Goal: Task Accomplishment & Management: Use online tool/utility

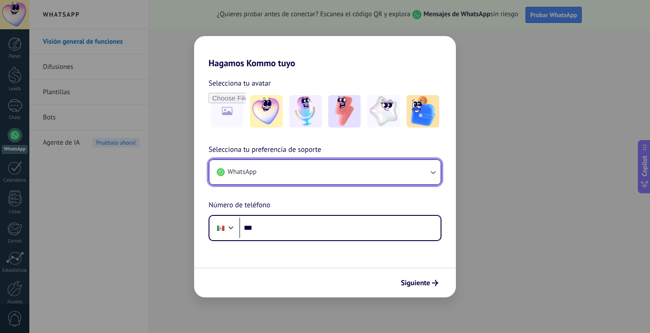
click at [274, 173] on button "WhatsApp" at bounding box center [324, 172] width 231 height 24
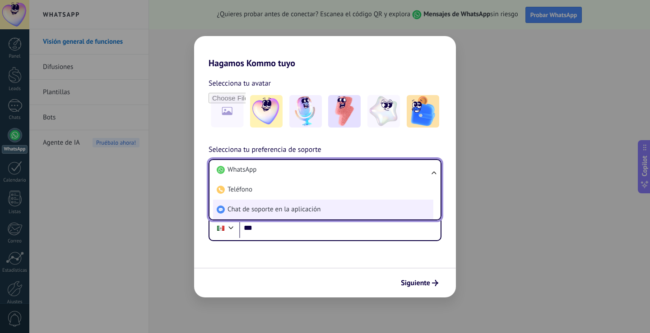
click at [282, 208] on span "Chat de soporte en la aplicación" at bounding box center [273, 209] width 93 height 9
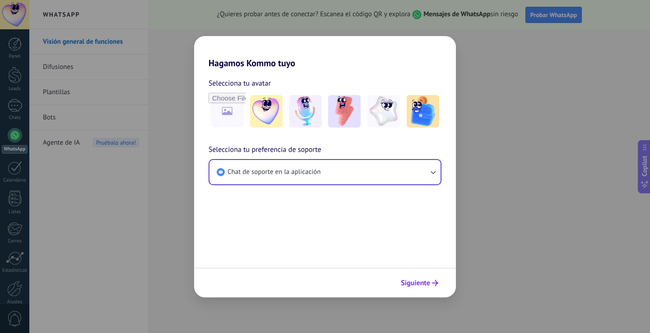
click at [403, 285] on span "Siguiente" at bounding box center [415, 283] width 29 height 6
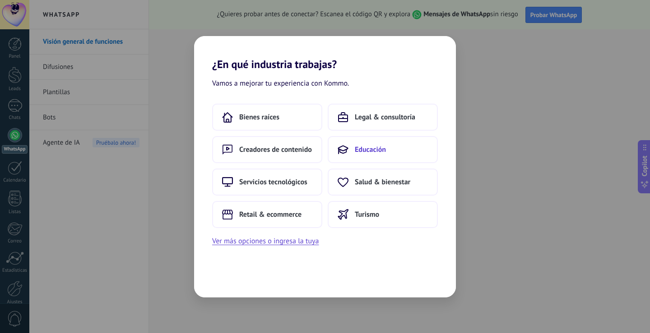
click at [342, 143] on button "Educación" at bounding box center [383, 149] width 110 height 27
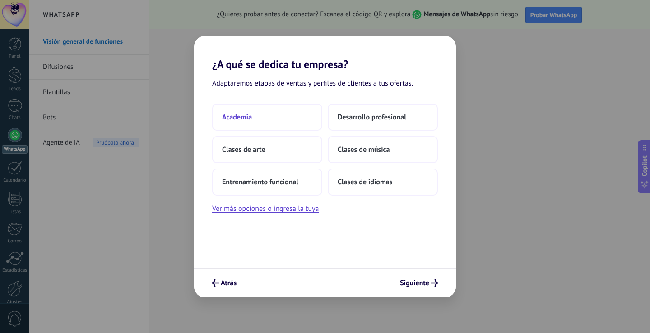
click at [291, 116] on button "Academia" at bounding box center [267, 117] width 110 height 27
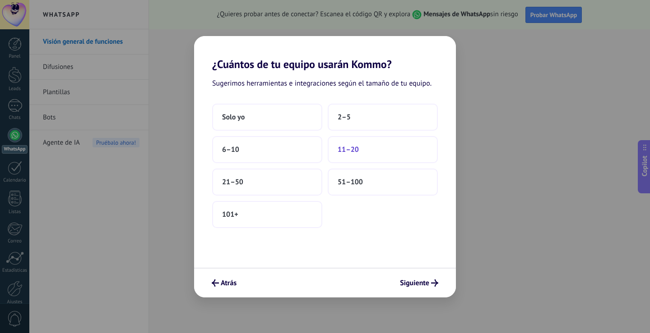
click at [338, 152] on span "11–20" at bounding box center [347, 149] width 21 height 9
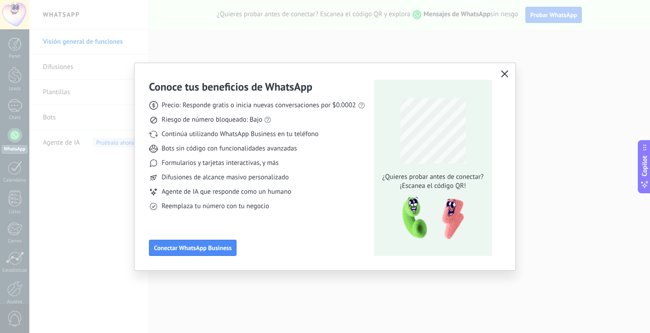
click at [504, 76] on icon "button" at bounding box center [504, 73] width 7 height 7
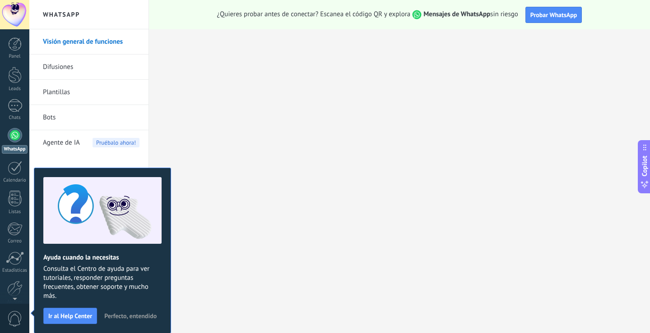
click at [92, 111] on link "Bots" at bounding box center [91, 117] width 97 height 25
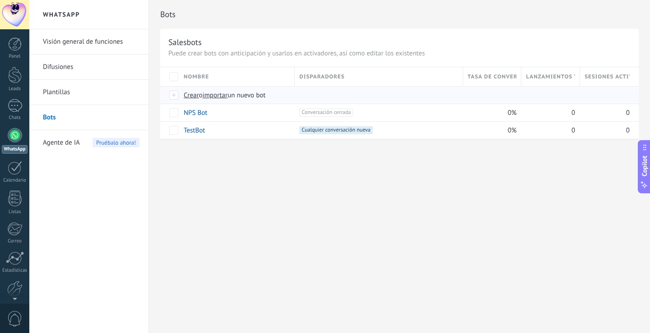
click at [197, 95] on span "Crear" at bounding box center [191, 95] width 15 height 9
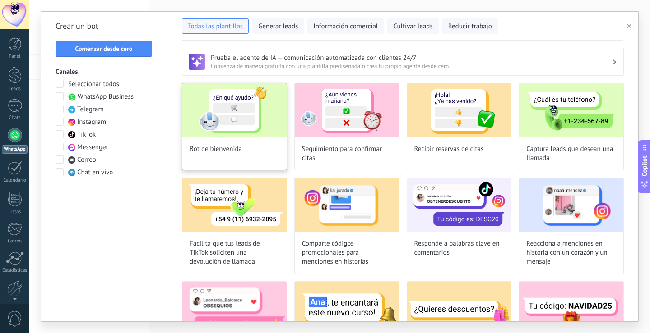
click at [238, 137] on div "Bot de bienvenida" at bounding box center [234, 127] width 105 height 88
type input "**********"
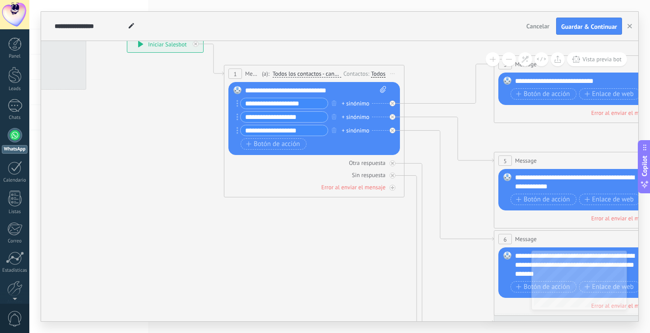
drag, startPoint x: 289, startPoint y: 213, endPoint x: 185, endPoint y: 143, distance: 125.3
click at [185, 143] on icon at bounding box center [604, 260] width 1406 height 901
click at [346, 87] on div "**********" at bounding box center [315, 90] width 141 height 9
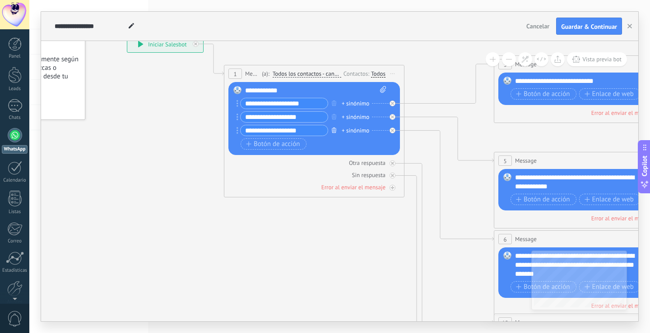
click at [334, 131] on icon "button" at bounding box center [334, 130] width 5 height 5
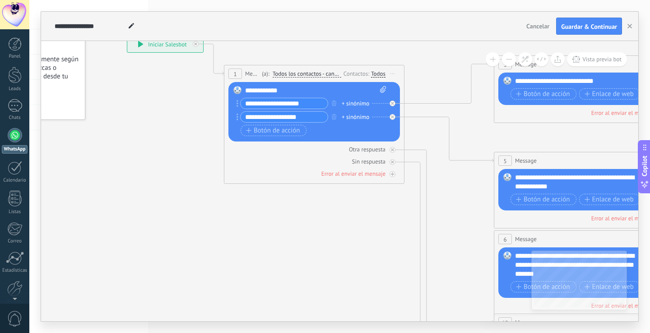
click at [320, 100] on input "**********" at bounding box center [283, 103] width 87 height 10
type input "*"
type input "*****"
click at [314, 119] on input "**********" at bounding box center [283, 117] width 87 height 10
type input "*"
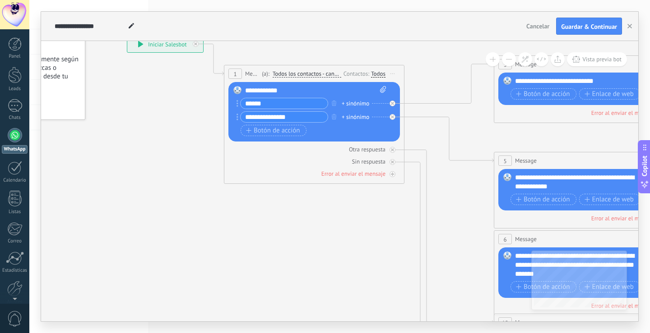
type input "**********"
click at [310, 88] on div "**********" at bounding box center [315, 90] width 141 height 9
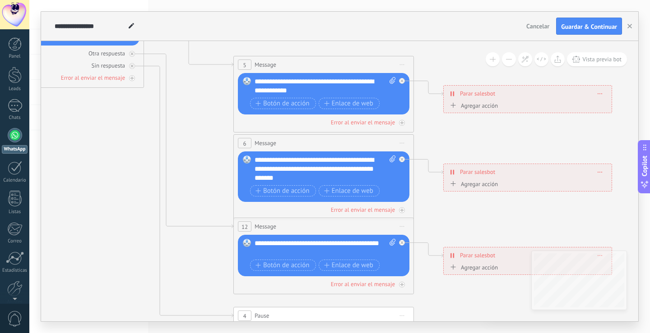
drag, startPoint x: 464, startPoint y: 235, endPoint x: 205, endPoint y: 139, distance: 275.8
click at [205, 139] on icon at bounding box center [344, 169] width 1406 height 911
click at [402, 224] on span "Iniciar vista previa aquí Cambiar nombre Duplicar [GEOGRAPHIC_DATA]" at bounding box center [402, 226] width 14 height 13
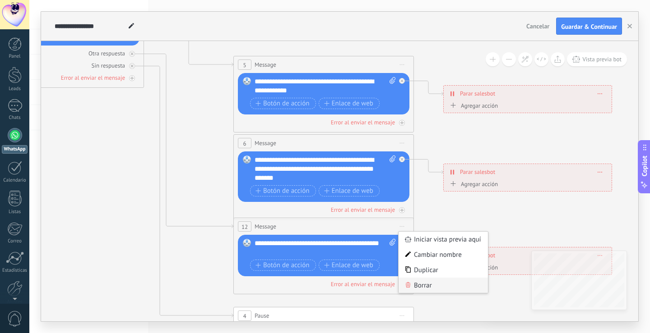
click at [425, 284] on div "Borrar" at bounding box center [442, 285] width 89 height 15
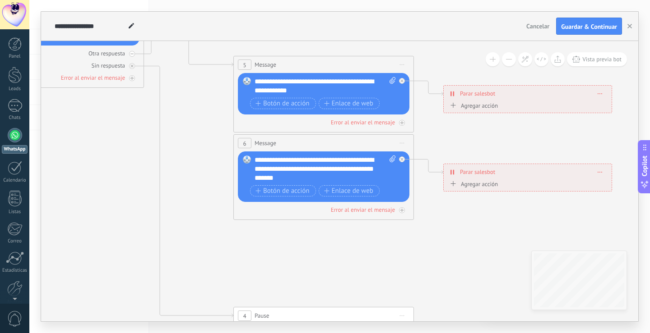
click at [402, 142] on span "Iniciar vista previa aquí Cambiar nombre Duplicar [GEOGRAPHIC_DATA]" at bounding box center [402, 143] width 14 height 13
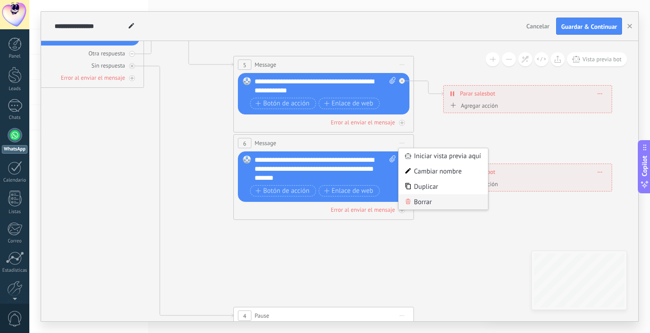
click at [414, 201] on div "Borrar" at bounding box center [442, 201] width 89 height 15
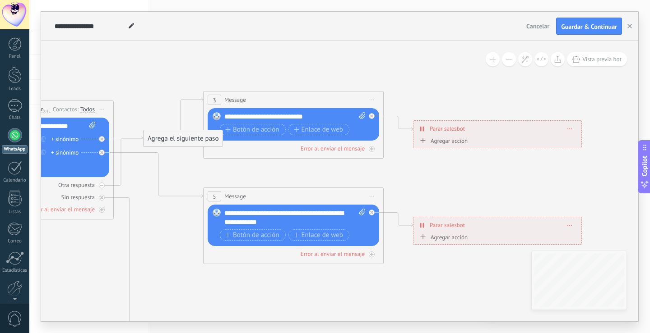
drag, startPoint x: 415, startPoint y: 187, endPoint x: 396, endPoint y: 180, distance: 20.4
click at [393, 236] on icon at bounding box center [314, 301] width 1406 height 911
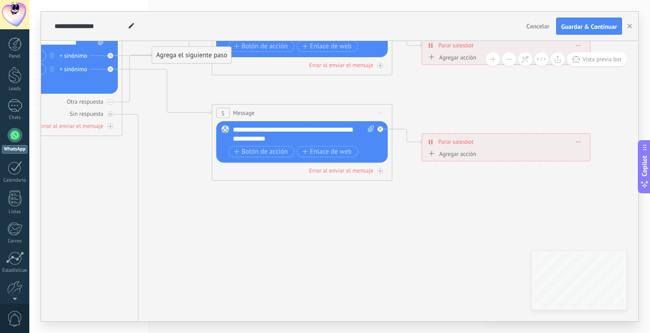
drag, startPoint x: 392, startPoint y: 180, endPoint x: 416, endPoint y: 191, distance: 26.7
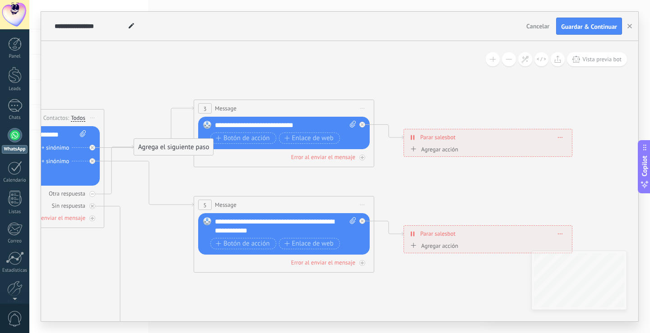
drag, startPoint x: 424, startPoint y: 190, endPoint x: 399, endPoint y: 196, distance: 25.6
click at [415, 254] on icon at bounding box center [304, 309] width 1406 height 911
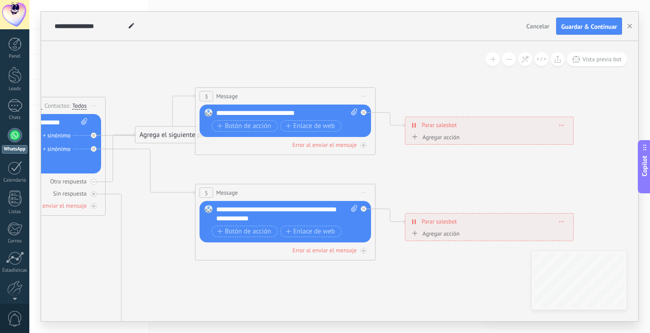
click at [337, 112] on div "**********" at bounding box center [286, 113] width 141 height 9
click at [271, 116] on div at bounding box center [283, 113] width 134 height 9
click at [263, 126] on span "Botón de acción" at bounding box center [244, 126] width 54 height 7
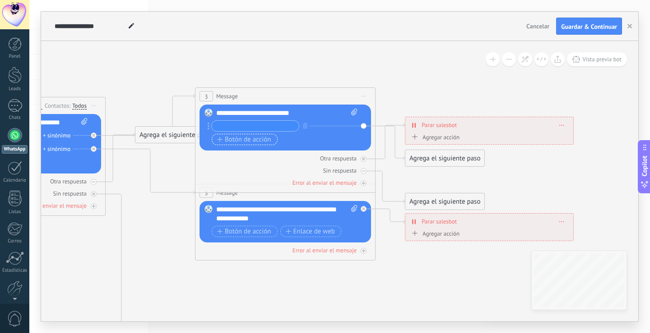
type input "*"
type input "***"
click at [259, 142] on span "Botón de acción" at bounding box center [244, 139] width 54 height 7
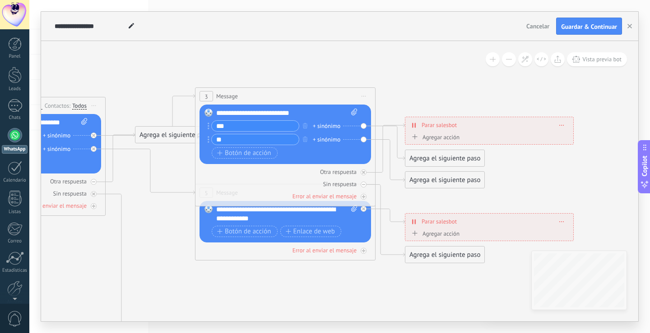
type input "**"
click at [325, 218] on div "**********" at bounding box center [286, 214] width 141 height 18
click at [263, 229] on span "Botón de acción" at bounding box center [244, 231] width 54 height 7
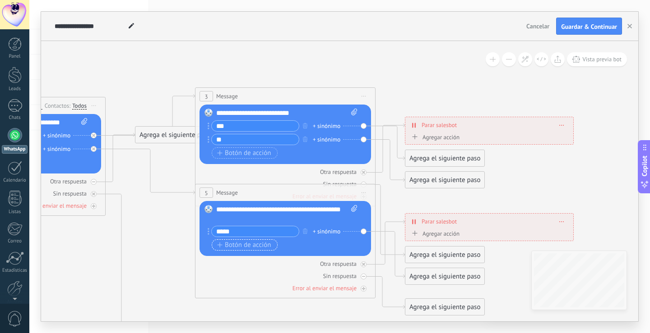
type input "****"
click at [263, 245] on span "Botón de acción" at bounding box center [244, 245] width 54 height 7
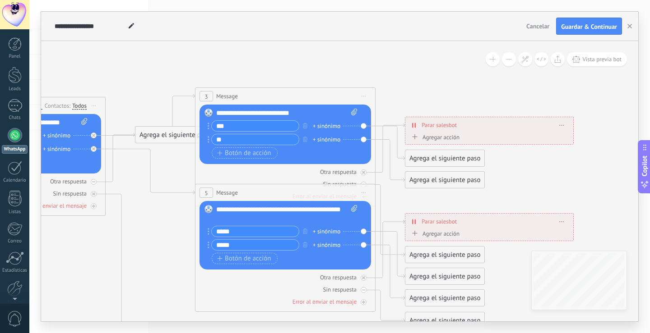
type input "*****"
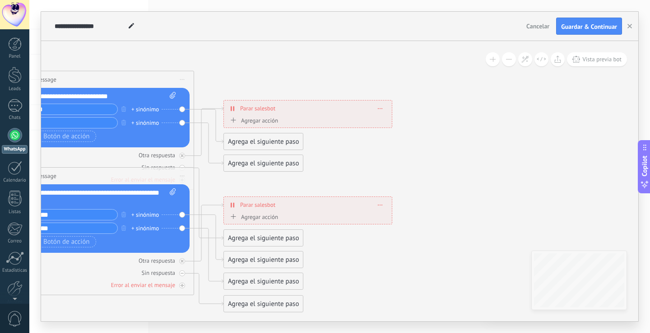
drag, startPoint x: 479, startPoint y: 97, endPoint x: 297, endPoint y: 80, distance: 182.6
click at [297, 80] on icon at bounding box center [124, 261] width 1406 height 873
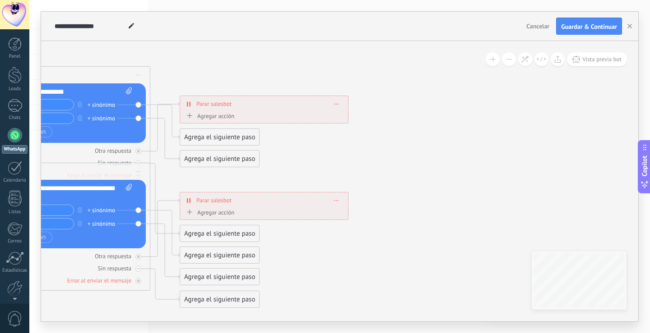
drag, startPoint x: 275, startPoint y: 77, endPoint x: 229, endPoint y: 76, distance: 46.0
click at [229, 74] on icon at bounding box center [80, 257] width 1406 height 873
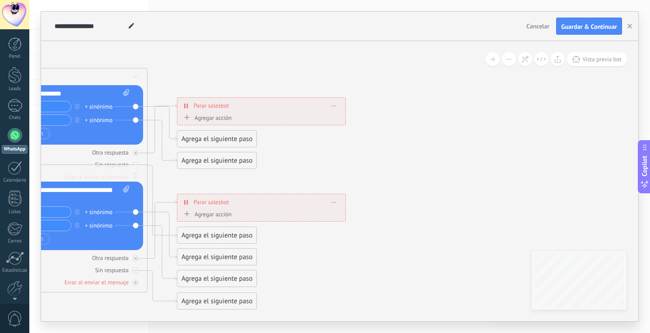
click at [248, 137] on div "Agrega el siguiente paso" at bounding box center [216, 139] width 79 height 15
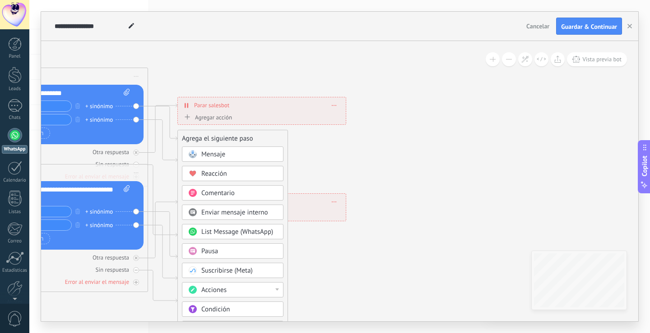
click at [191, 61] on icon at bounding box center [78, 258] width 1406 height 873
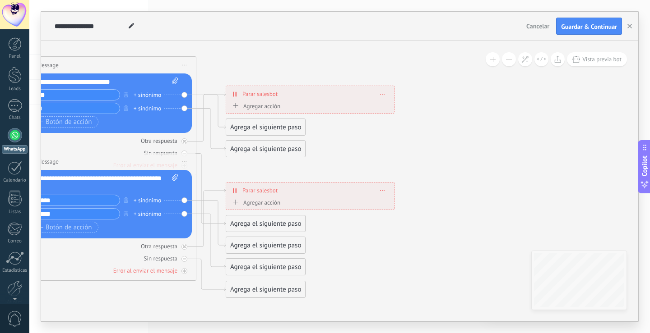
drag, startPoint x: 188, startPoint y: 67, endPoint x: 236, endPoint y: 55, distance: 49.6
click at [236, 55] on icon at bounding box center [126, 247] width 1406 height 873
click at [299, 127] on div "Agrega el siguiente paso" at bounding box center [265, 127] width 79 height 15
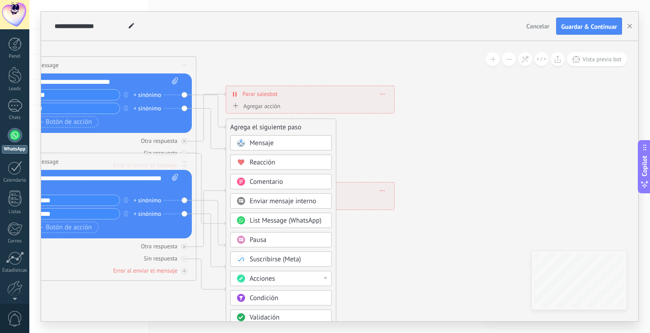
click at [291, 141] on div "Mensaje" at bounding box center [288, 143] width 76 height 9
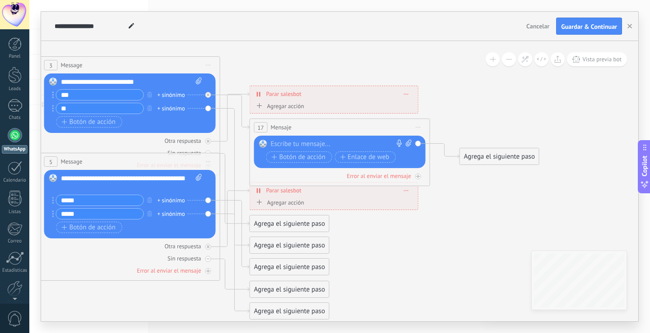
click at [318, 145] on div at bounding box center [338, 144] width 134 height 9
click at [317, 155] on span "Botón de acción" at bounding box center [299, 157] width 54 height 7
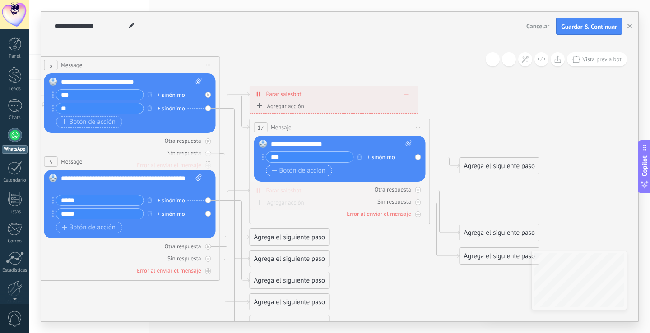
type input "***"
click at [314, 171] on span "Botón de acción" at bounding box center [299, 170] width 54 height 7
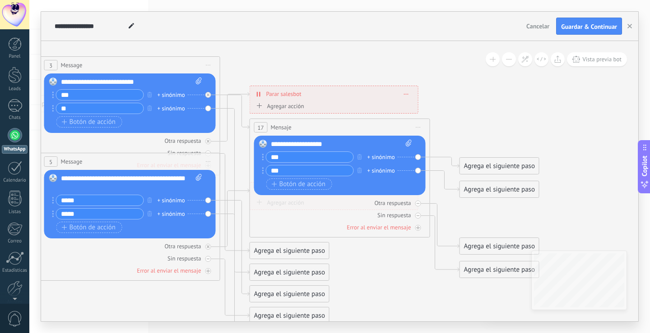
type input "***"
click at [417, 67] on icon at bounding box center [150, 266] width 1406 height 911
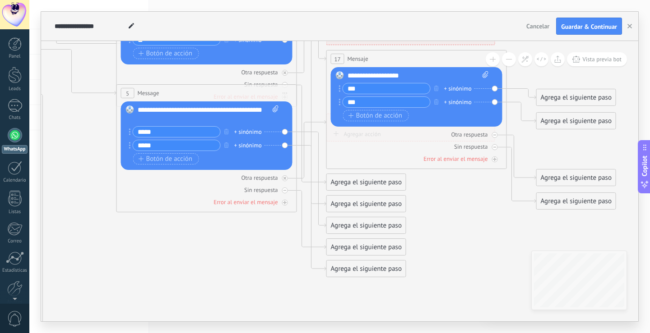
drag, startPoint x: 478, startPoint y: 106, endPoint x: 556, endPoint y: 38, distance: 103.3
click at [556, 38] on div "**********" at bounding box center [339, 167] width 597 height 310
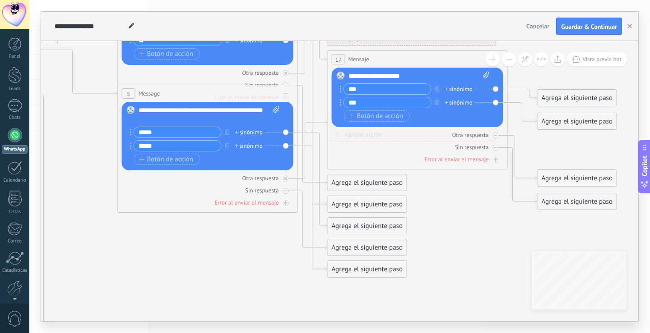
click at [335, 230] on div "Agrega el siguiente paso" at bounding box center [367, 226] width 79 height 15
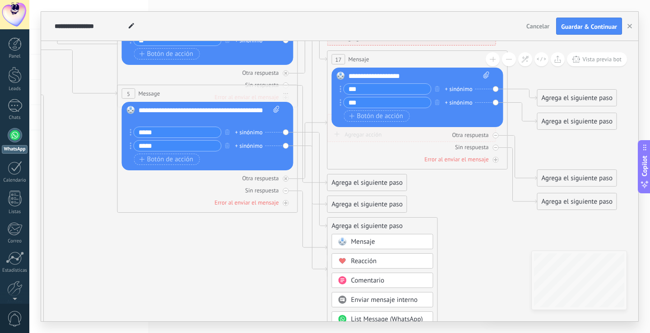
click at [353, 238] on span "Mensaje" at bounding box center [363, 242] width 24 height 9
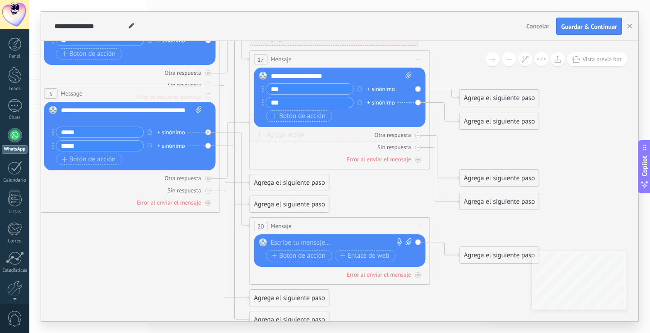
click at [287, 242] on div at bounding box center [338, 243] width 134 height 9
click at [116, 125] on div "**********" at bounding box center [131, 136] width 141 height 61
click at [107, 120] on div "**********" at bounding box center [131, 115] width 141 height 18
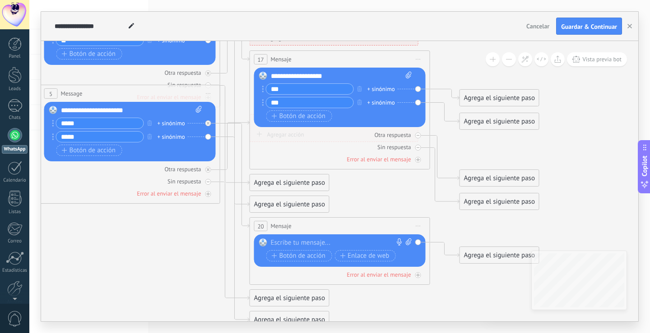
click at [103, 124] on input "****" at bounding box center [99, 123] width 87 height 10
type input "*"
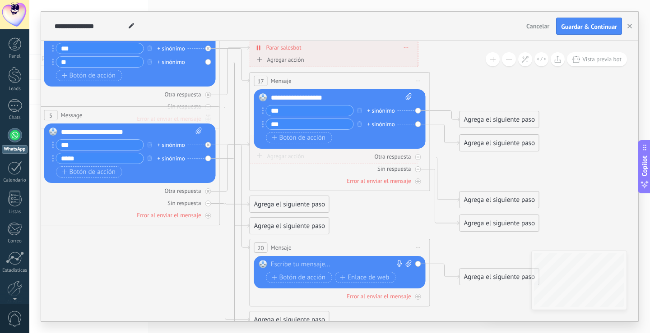
type input "***"
click at [104, 161] on input "*****" at bounding box center [99, 158] width 87 height 10
type input "*"
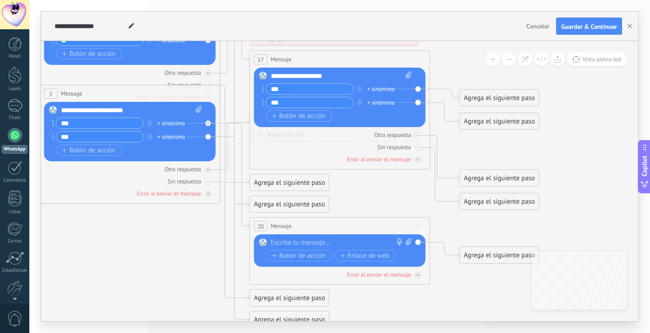
type input "***"
click at [284, 245] on div at bounding box center [338, 243] width 134 height 9
click at [315, 247] on div "**********" at bounding box center [341, 243] width 141 height 9
click at [341, 246] on div "**********" at bounding box center [341, 243] width 141 height 9
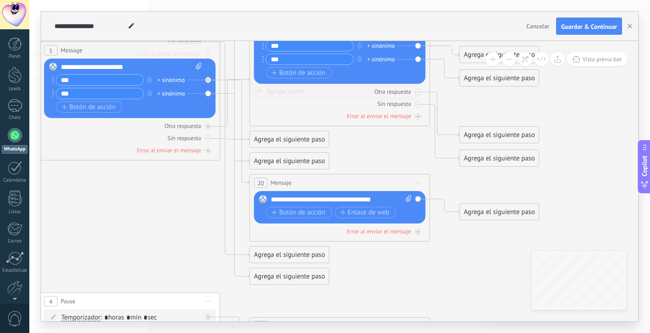
click at [270, 279] on div "Agrega el siguiente paso" at bounding box center [289, 276] width 79 height 15
click at [276, 289] on span "Mensaje" at bounding box center [285, 292] width 24 height 9
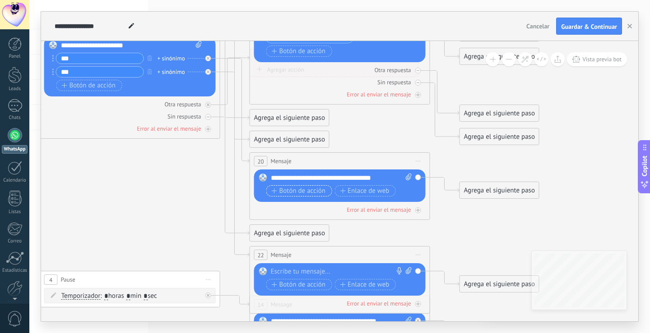
click at [313, 189] on span "Botón de acción" at bounding box center [299, 191] width 54 height 7
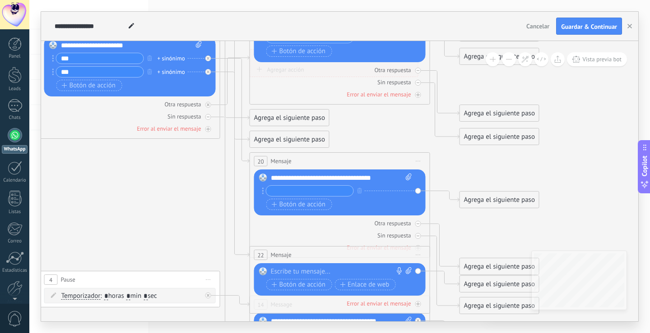
click at [291, 272] on div at bounding box center [338, 272] width 134 height 9
click at [331, 181] on div "**********" at bounding box center [341, 178] width 141 height 9
click at [333, 187] on input "text" at bounding box center [309, 191] width 87 height 10
type input "*****"
click at [326, 205] on button "Botón de acción" at bounding box center [299, 204] width 66 height 11
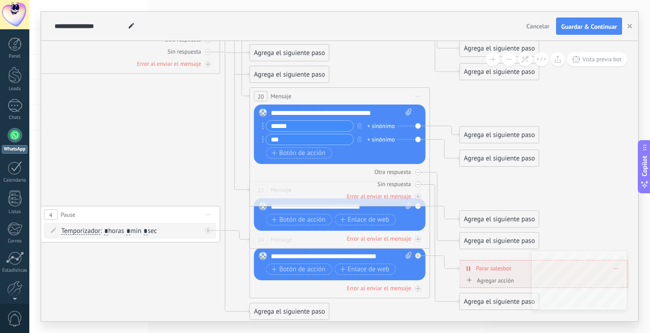
type input "***"
click at [450, 175] on icon at bounding box center [150, 79] width 1406 height 933
click at [363, 52] on icon at bounding box center [150, 79] width 1406 height 933
click at [418, 236] on div at bounding box center [418, 239] width 6 height 6
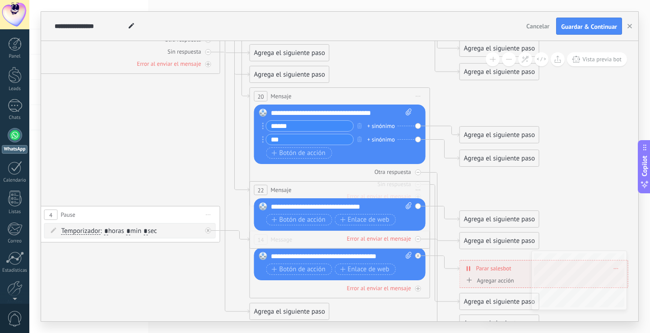
click at [418, 236] on div at bounding box center [418, 239] width 6 height 6
click at [416, 191] on span "Iniciar vista previa aquí Cambiar nombre Duplicar [GEOGRAPHIC_DATA]" at bounding box center [418, 190] width 14 height 13
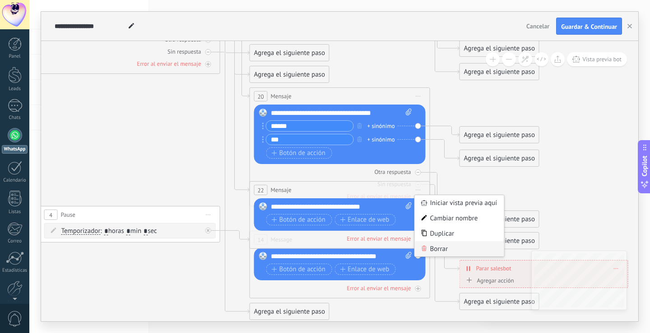
click at [448, 250] on div "Borrar" at bounding box center [459, 248] width 89 height 15
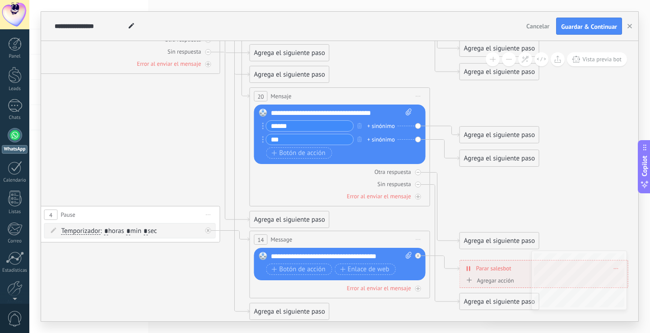
click at [416, 242] on span "Iniciar vista previa aquí Cambiar nombre Duplicar [GEOGRAPHIC_DATA]" at bounding box center [418, 239] width 14 height 13
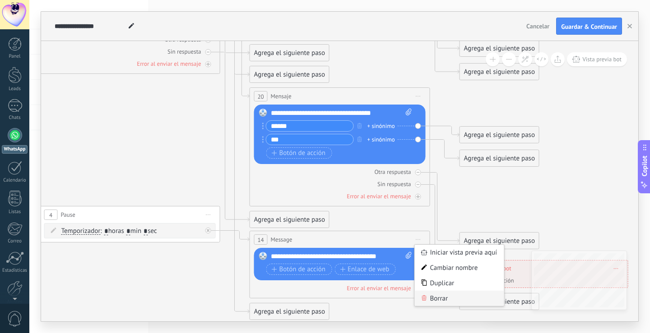
click at [442, 296] on div "Borrar" at bounding box center [459, 298] width 89 height 15
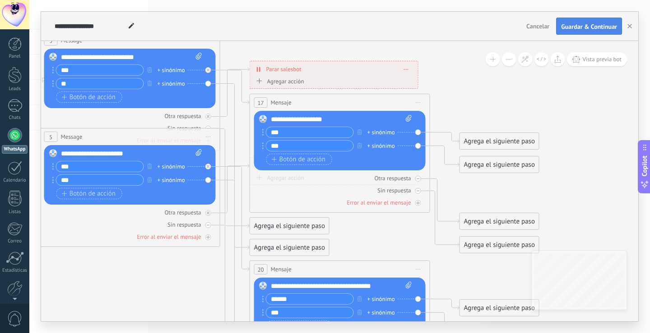
click at [584, 23] on button "Guardar & Continuar" at bounding box center [589, 26] width 66 height 17
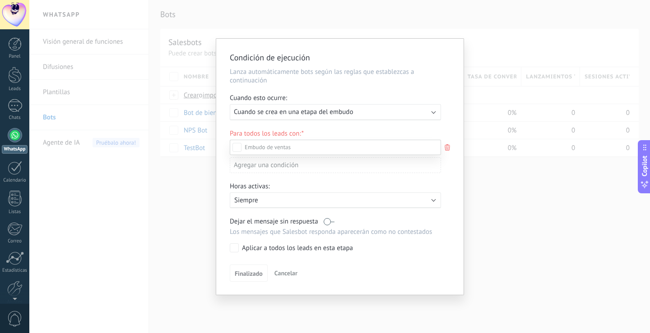
click at [260, 144] on span at bounding box center [268, 147] width 46 height 8
click at [353, 109] on div at bounding box center [339, 166] width 620 height 333
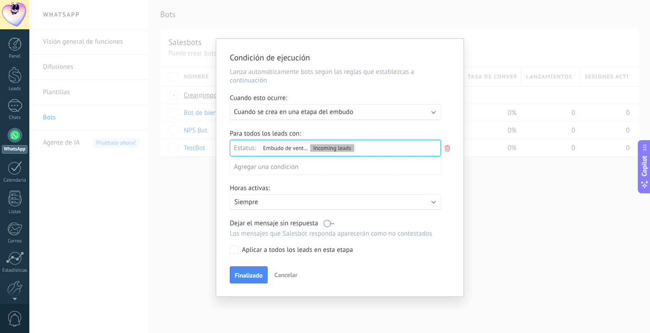
click at [0, 0] on div "Incoming leads Contacto inicial Negociación Debate contractual Discusión de con…" at bounding box center [0, 0] width 0 height 0
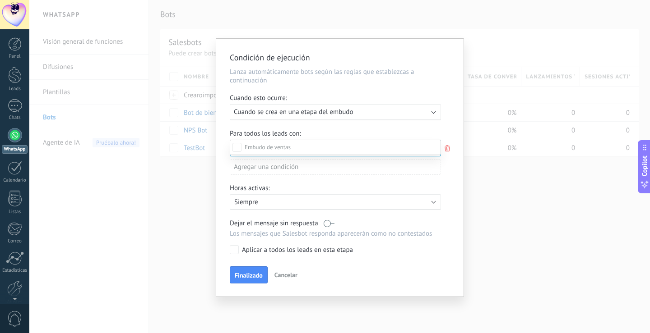
click at [354, 132] on div at bounding box center [339, 166] width 620 height 333
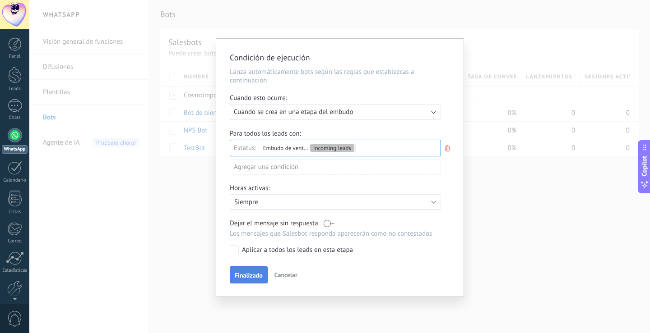
click at [260, 273] on span "Finalizado" at bounding box center [249, 276] width 28 height 6
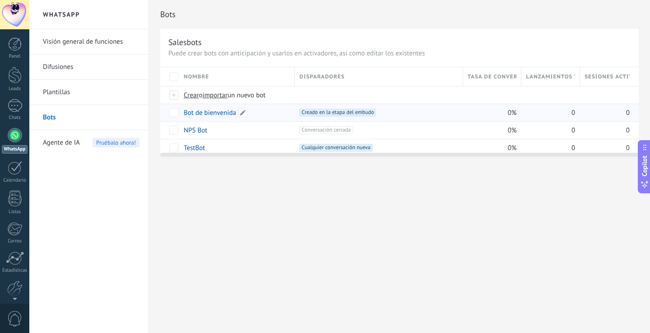
click at [220, 109] on link "Bot de bienvenida" at bounding box center [210, 113] width 52 height 9
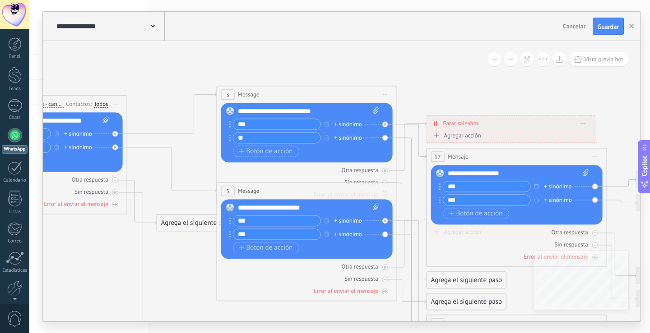
drag, startPoint x: 379, startPoint y: 97, endPoint x: 67, endPoint y: 66, distance: 314.2
click at [67, 66] on icon at bounding box center [267, 273] width 1287 height 867
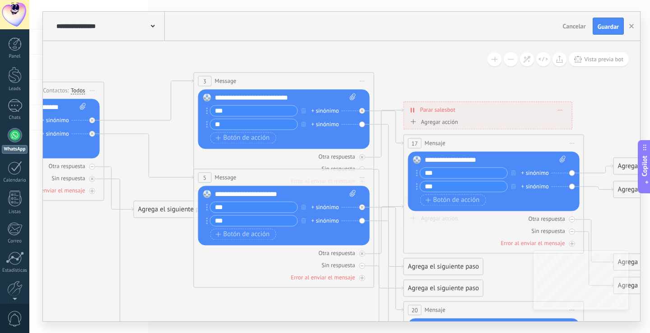
drag, startPoint x: 466, startPoint y: 80, endPoint x: 459, endPoint y: 68, distance: 13.8
click at [444, 66] on icon at bounding box center [244, 265] width 1287 height 876
click at [576, 60] on icon at bounding box center [578, 59] width 8 height 7
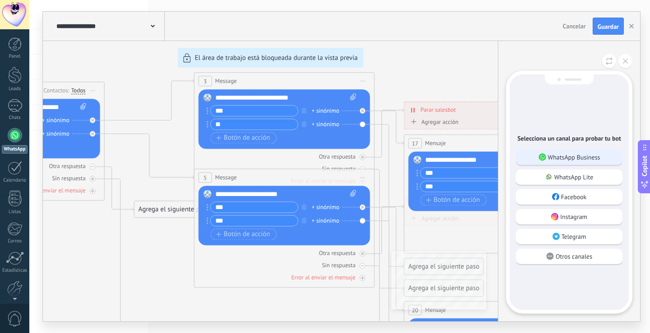
click at [580, 155] on p "WhatsApp Business" at bounding box center [574, 157] width 52 height 8
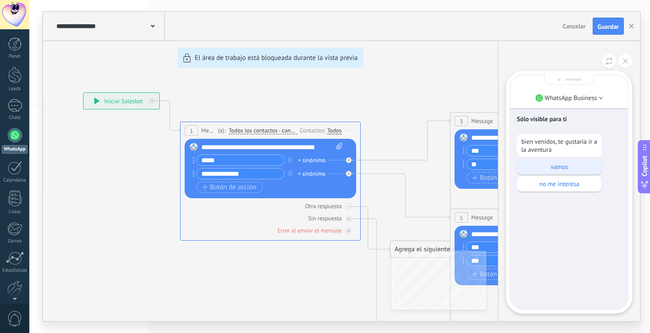
click at [581, 169] on p "vamos" at bounding box center [559, 167] width 76 height 8
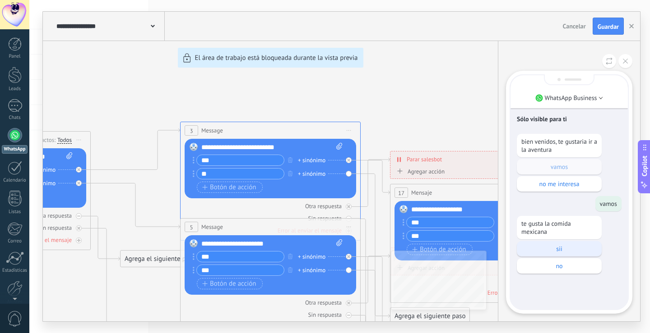
click at [559, 253] on div "sii" at bounding box center [559, 248] width 85 height 15
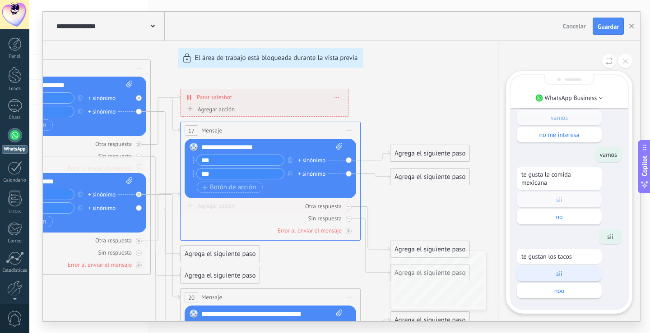
click at [559, 273] on p "sii" at bounding box center [559, 274] width 76 height 8
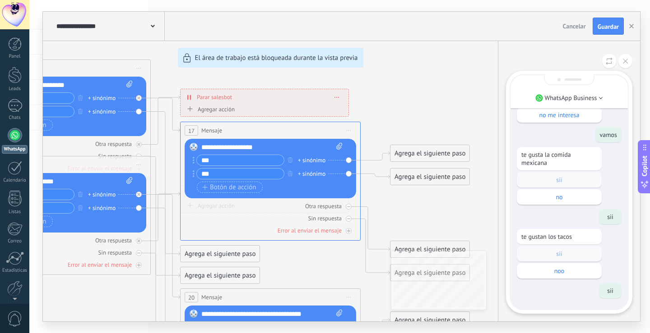
click at [565, 252] on div "te gustan los tacos sii noo" at bounding box center [569, 254] width 105 height 50
click at [392, 103] on div "**********" at bounding box center [341, 167] width 597 height 310
click at [625, 59] on icon at bounding box center [625, 61] width 5 height 5
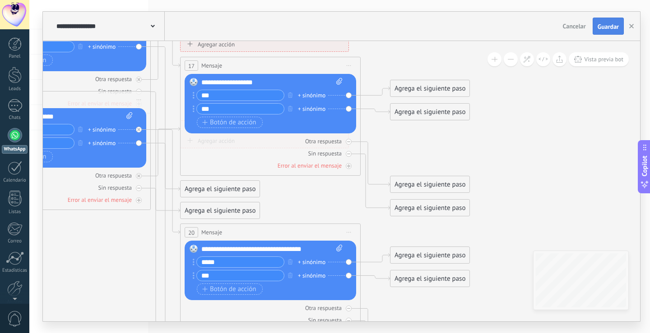
click at [609, 23] on span "Guardar" at bounding box center [607, 26] width 21 height 6
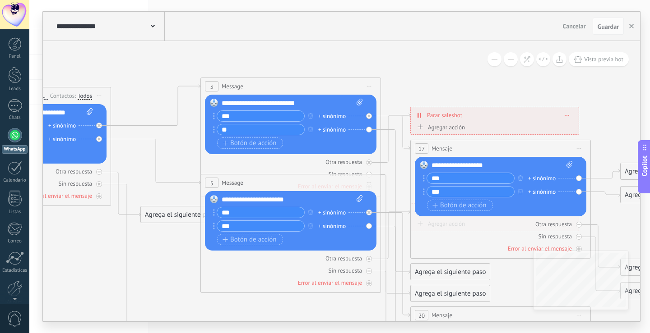
drag, startPoint x: 419, startPoint y: 51, endPoint x: 610, endPoint y: 124, distance: 204.6
click at [649, 133] on div "**********" at bounding box center [339, 166] width 620 height 333
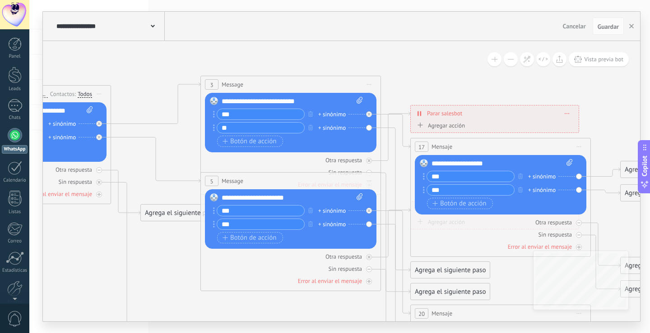
click at [356, 102] on icon at bounding box center [359, 100] width 6 height 7
click input "Subir" at bounding box center [0, 0] width 0 height 0
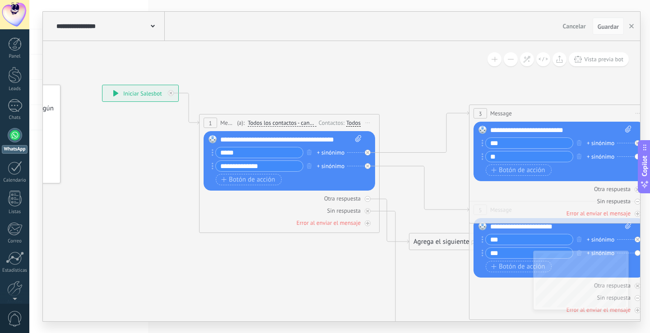
drag, startPoint x: 244, startPoint y: 50, endPoint x: 512, endPoint y: 78, distance: 269.5
click at [512, 78] on icon at bounding box center [519, 297] width 1287 height 876
click at [359, 141] on icon at bounding box center [358, 138] width 6 height 7
click input "Subir" at bounding box center [0, 0] width 0 height 0
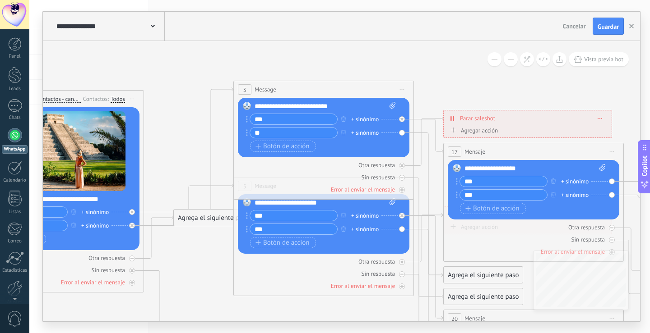
drag, startPoint x: 434, startPoint y: 93, endPoint x: 198, endPoint y: 69, distance: 236.7
click at [198, 69] on icon at bounding box center [284, 273] width 1287 height 876
click at [606, 23] on span "Guardar" at bounding box center [607, 26] width 21 height 6
click at [389, 107] on span at bounding box center [391, 106] width 9 height 9
click input "Subir" at bounding box center [0, 0] width 0 height 0
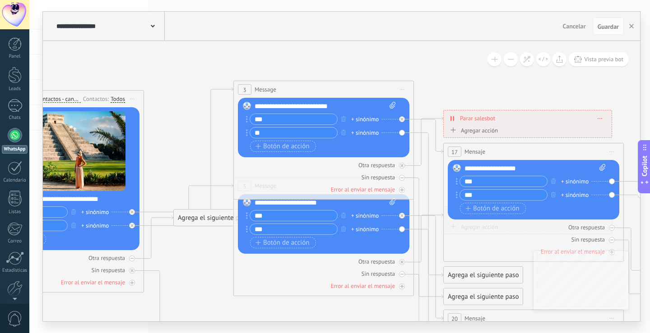
click at [388, 104] on span at bounding box center [391, 106] width 9 height 9
click input "Subir" at bounding box center [0, 0] width 0 height 0
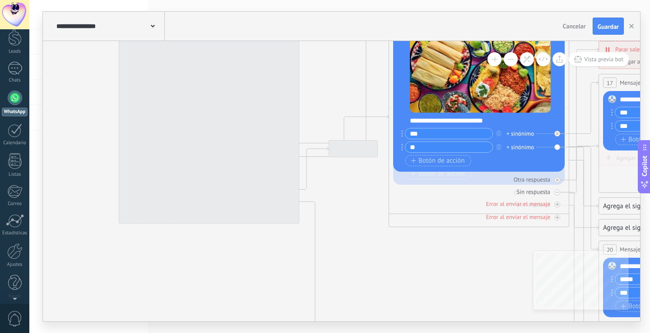
scroll to position [42, 0]
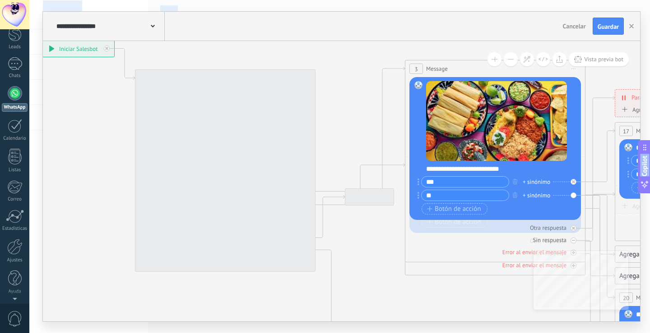
drag, startPoint x: 307, startPoint y: 250, endPoint x: 421, endPoint y: 283, distance: 118.5
click at [480, 333] on html ".abecls-1,.abecls-2{fill-rule:evenodd}.abecls-2{fill:#fff} .abhcls-1{fill:none}…" at bounding box center [325, 166] width 650 height 333
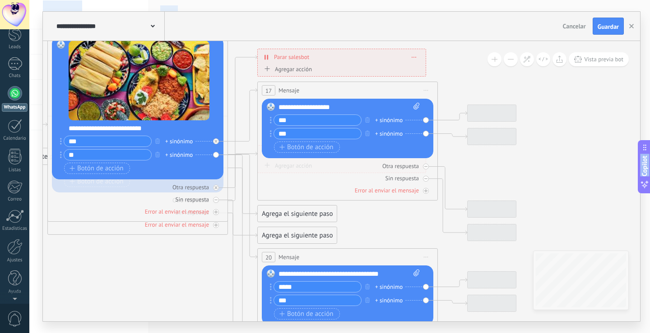
drag, startPoint x: 359, startPoint y: 147, endPoint x: 0, endPoint y: 108, distance: 361.3
click at [0, 108] on body ".abecls-1,.abecls-2{fill-rule:evenodd}.abecls-2{fill:#fff} .abhcls-1{fill:none}…" at bounding box center [325, 166] width 650 height 333
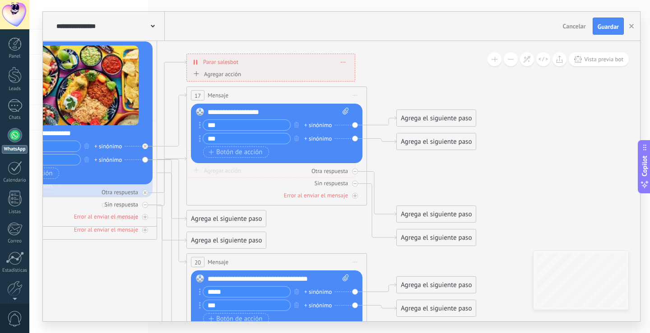
drag, startPoint x: 518, startPoint y: 83, endPoint x: 361, endPoint y: 106, distance: 157.7
click at [435, 103] on icon at bounding box center [27, 217] width 1287 height 876
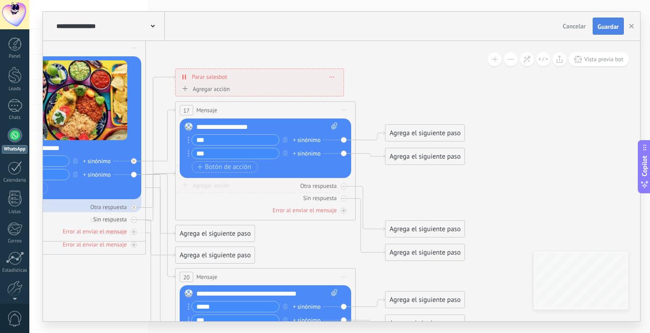
click at [612, 26] on span "Guardar" at bounding box center [607, 26] width 21 height 6
click at [330, 129] on span at bounding box center [332, 127] width 9 height 9
click input "Subir" at bounding box center [0, 0] width 0 height 0
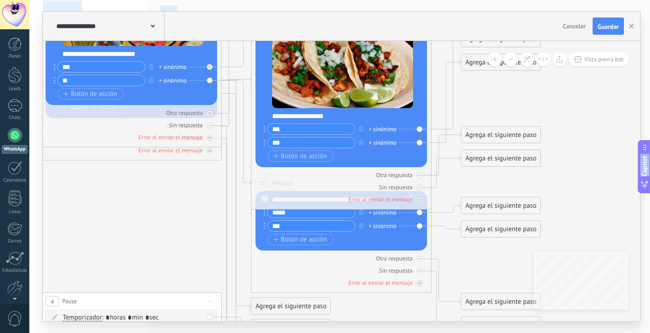
drag, startPoint x: 371, startPoint y: 83, endPoint x: 445, endPoint y: -11, distance: 119.2
click at [445, 0] on html ".abecls-1,.abecls-2{fill-rule:evenodd}.abecls-2{fill:#fff} .abhcls-1{fill:none}…" at bounding box center [325, 166] width 650 height 333
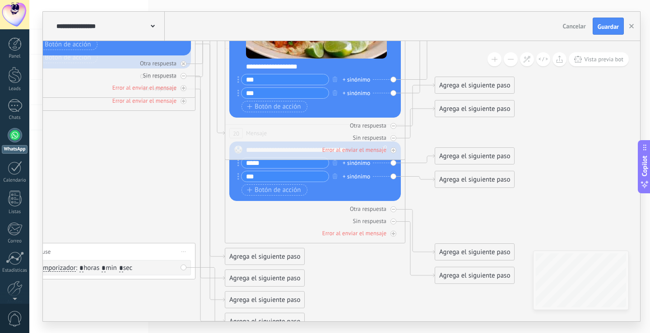
drag, startPoint x: 179, startPoint y: 197, endPoint x: 158, endPoint y: 173, distance: 32.0
click at [158, 173] on icon at bounding box center [65, 88] width 1287 height 876
click at [395, 153] on div at bounding box center [393, 151] width 6 height 6
click at [420, 135] on icon at bounding box center [65, 114] width 1287 height 928
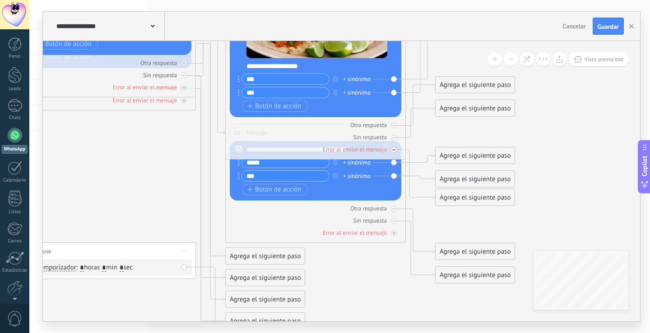
click at [395, 150] on icon at bounding box center [393, 150] width 3 height 1
click at [427, 155] on icon at bounding box center [420, 158] width 29 height 9
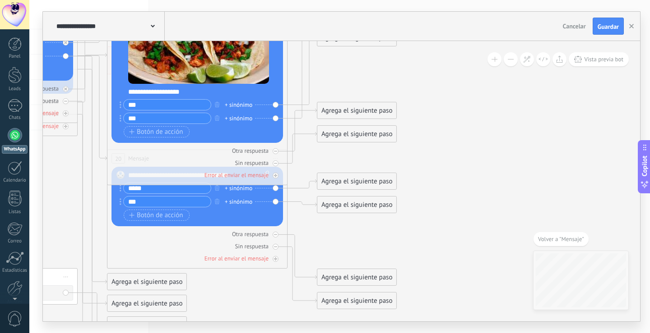
click at [390, 184] on div "Agrega el siguiente paso" at bounding box center [356, 181] width 79 height 15
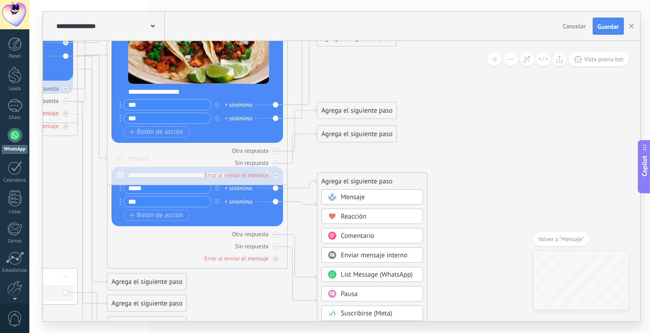
click at [379, 197] on div "Mensaje" at bounding box center [379, 197] width 76 height 9
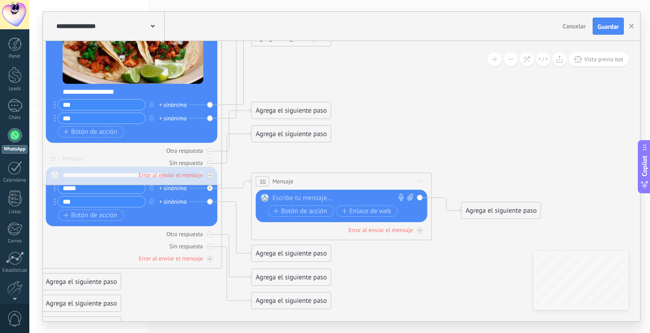
click at [379, 197] on div at bounding box center [340, 198] width 134 height 9
click at [330, 210] on button "Botón de acción" at bounding box center [301, 211] width 66 height 11
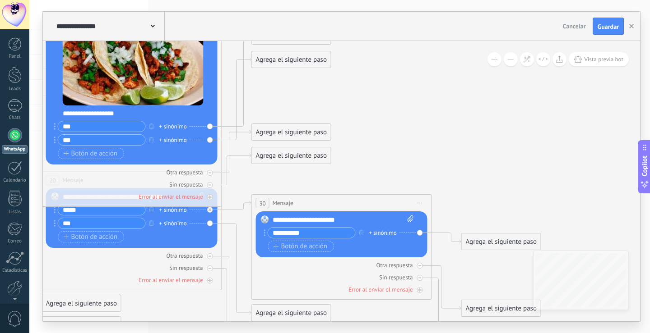
type input "**********"
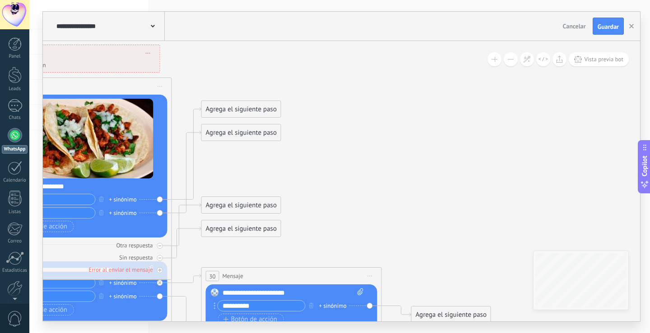
drag, startPoint x: 370, startPoint y: 97, endPoint x: 317, endPoint y: 171, distance: 91.2
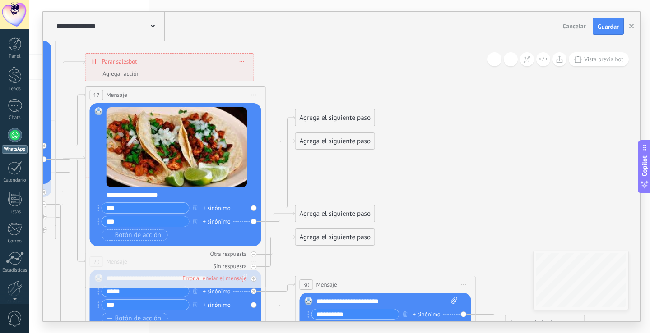
drag, startPoint x: 297, startPoint y: 172, endPoint x: 399, endPoint y: 180, distance: 102.3
click at [400, 180] on icon at bounding box center [31, 242] width 1497 height 928
click at [316, 116] on div "Agrega el siguiente paso" at bounding box center [334, 118] width 79 height 15
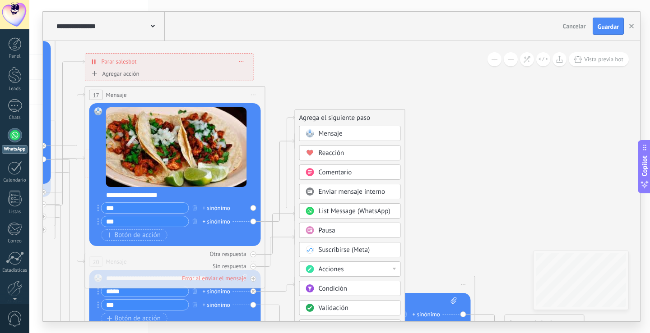
click at [327, 137] on span "Mensaje" at bounding box center [331, 133] width 24 height 9
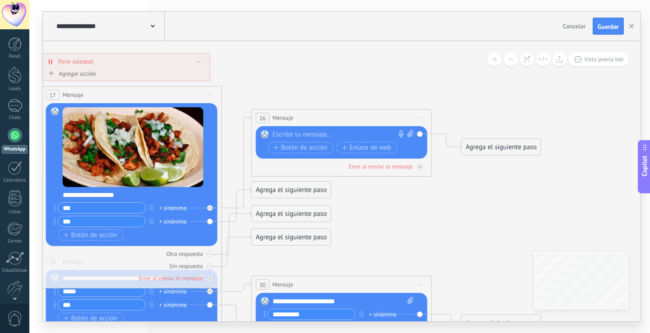
click at [327, 138] on div at bounding box center [340, 134] width 134 height 9
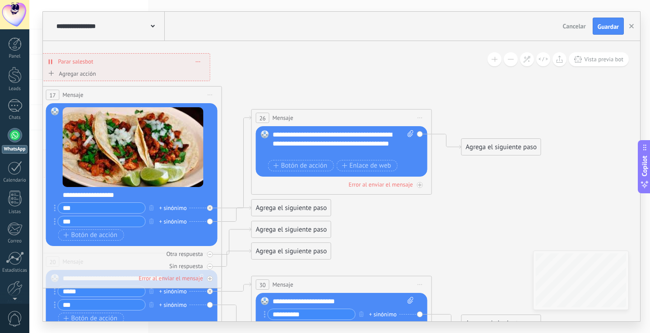
click at [323, 171] on div "Botón de acción Enlace de web" at bounding box center [340, 167] width 145 height 14
click at [322, 167] on span "Botón de acción" at bounding box center [300, 165] width 54 height 7
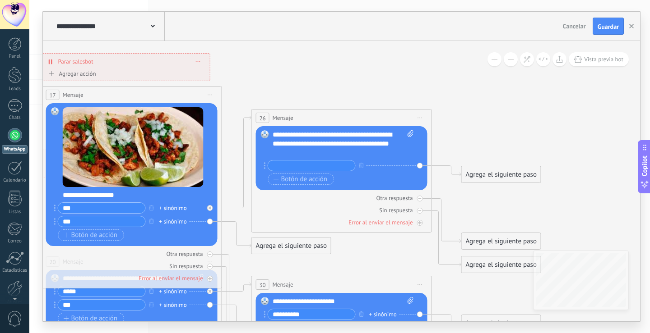
click at [320, 169] on input "text" at bounding box center [311, 166] width 87 height 10
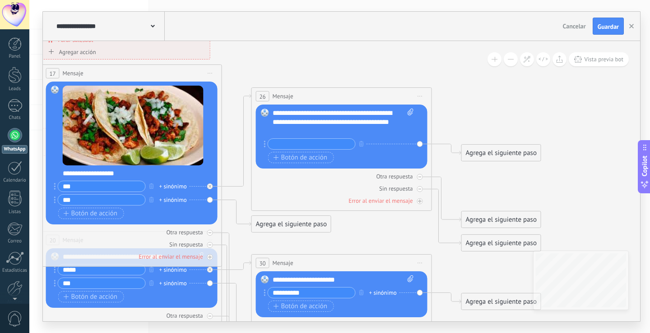
drag, startPoint x: 309, startPoint y: 289, endPoint x: 267, endPoint y: 291, distance: 41.5
click at [268, 291] on div "**********" at bounding box center [312, 292] width 88 height 11
click at [272, 291] on input "**********" at bounding box center [311, 293] width 87 height 10
click at [271, 293] on input "**********" at bounding box center [311, 293] width 87 height 10
drag, startPoint x: 271, startPoint y: 293, endPoint x: 308, endPoint y: 294, distance: 37.5
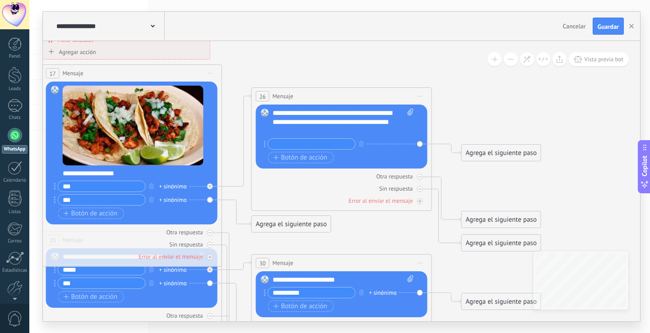
click at [308, 296] on input "**********" at bounding box center [311, 293] width 87 height 10
click at [330, 148] on input "text" at bounding box center [311, 144] width 87 height 10
paste input "**********"
type input "**********"
drag, startPoint x: 272, startPoint y: 113, endPoint x: 290, endPoint y: 120, distance: 19.7
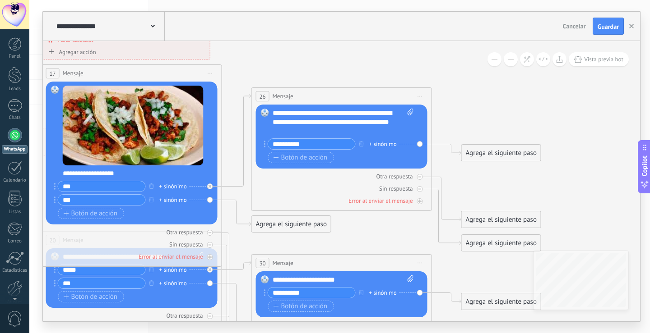
click at [296, 126] on div "Reemplazar Quitar Convertir a mensaje de voz Arrastre la imagen aquí para adjun…" at bounding box center [341, 137] width 171 height 64
drag, startPoint x: 271, startPoint y: 111, endPoint x: 373, endPoint y: 130, distance: 103.2
click at [372, 130] on div "Reemplazar Quitar Convertir a mensaje de voz Arrastre la imagen aquí para adjun…" at bounding box center [341, 137] width 171 height 64
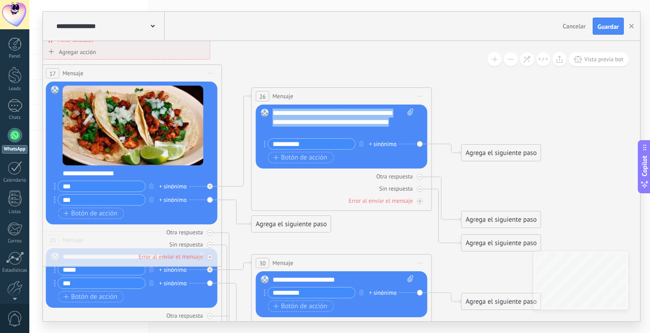
drag, startPoint x: 292, startPoint y: 130, endPoint x: 266, endPoint y: 111, distance: 32.3
click at [266, 111] on div "Reemplazar Quitar Convertir a mensaje de voz Arrastre la imagen aquí para adjun…" at bounding box center [341, 137] width 171 height 64
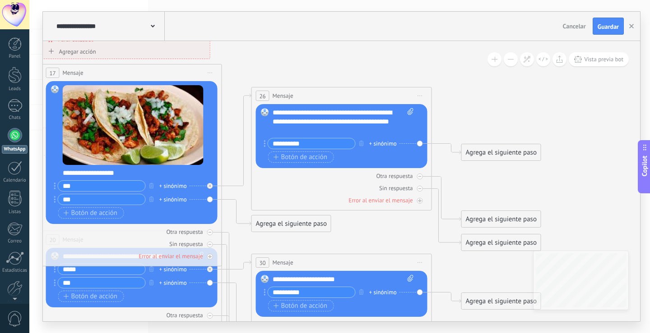
drag, startPoint x: 267, startPoint y: 111, endPoint x: 368, endPoint y: 70, distance: 109.5
drag, startPoint x: 272, startPoint y: 113, endPoint x: 277, endPoint y: 116, distance: 6.1
click at [283, 120] on div "Reemplazar Quitar Convertir a mensaje de voz Arrastre la imagen aquí para adjun…" at bounding box center [341, 136] width 171 height 64
drag, startPoint x: 272, startPoint y: 111, endPoint x: 281, endPoint y: 114, distance: 9.3
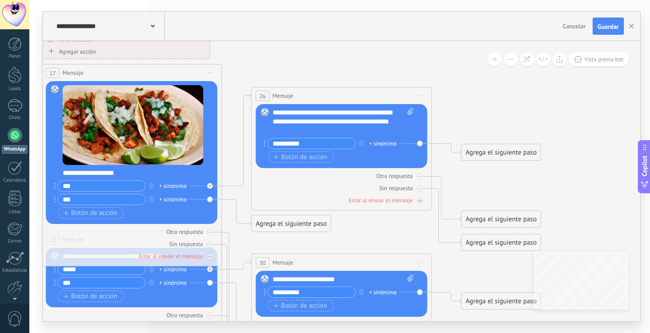
click at [281, 113] on div "Reemplazar Quitar Convertir a mensaje de voz Arrastre la imagen aquí para adjun…" at bounding box center [341, 136] width 171 height 64
drag, startPoint x: 281, startPoint y: 114, endPoint x: 309, endPoint y: 141, distance: 39.6
click at [309, 143] on div "**********" at bounding box center [343, 136] width 141 height 57
drag, startPoint x: 310, startPoint y: 137, endPoint x: 442, endPoint y: 102, distance: 135.8
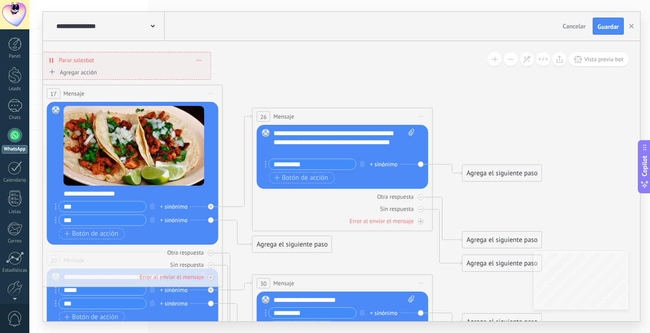
click at [340, 305] on div "**********" at bounding box center [343, 300] width 141 height 9
drag, startPoint x: 607, startPoint y: 22, endPoint x: 603, endPoint y: 23, distance: 4.6
click at [603, 23] on button "Guardar" at bounding box center [607, 26] width 31 height 17
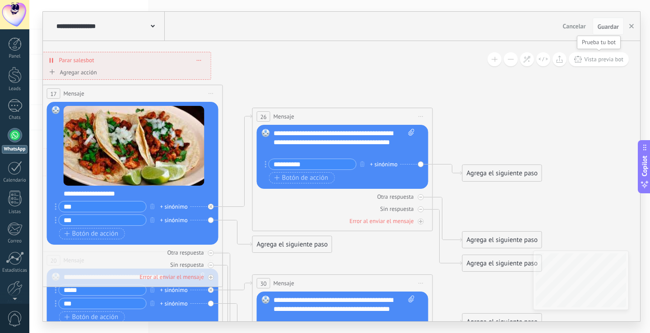
click at [592, 60] on span "Vista previa bot" at bounding box center [603, 59] width 39 height 8
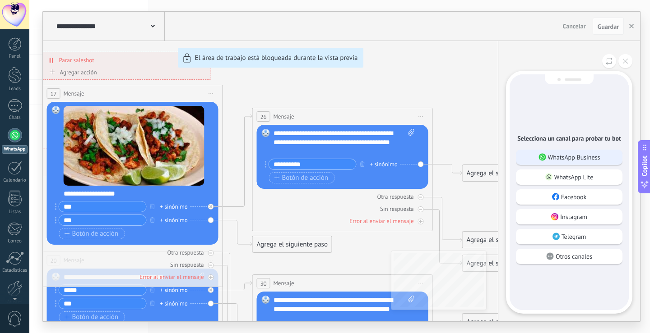
click at [609, 153] on div "WhatsApp Business" at bounding box center [569, 157] width 106 height 15
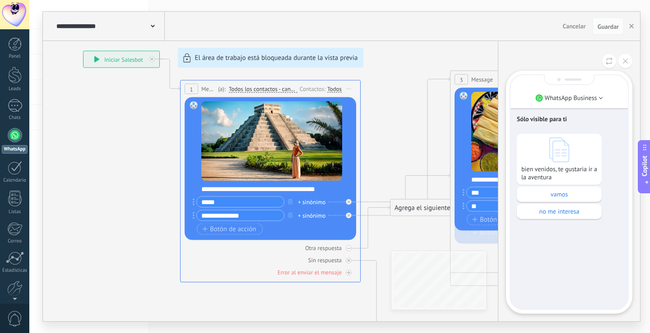
click at [555, 179] on p "bien venidos, te gustaria ir a la aventura" at bounding box center [559, 173] width 76 height 16
click at [553, 171] on p "bien venidos, te gustaria ir a la aventura" at bounding box center [559, 173] width 76 height 16
drag, startPoint x: 535, startPoint y: 170, endPoint x: 541, endPoint y: 183, distance: 14.9
click at [535, 172] on p "bien venidos, te gustaria ir a la aventura" at bounding box center [559, 173] width 76 height 16
click at [547, 194] on p "vamos" at bounding box center [559, 194] width 76 height 8
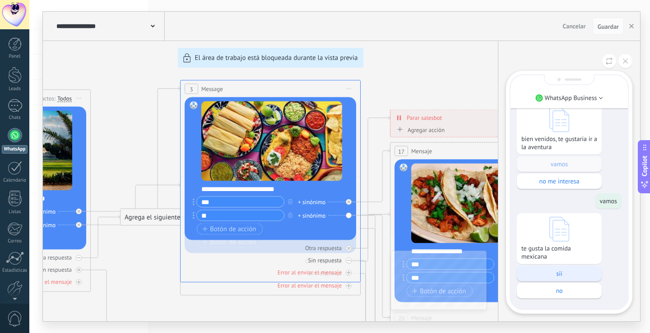
click at [569, 268] on div "sii" at bounding box center [559, 273] width 85 height 15
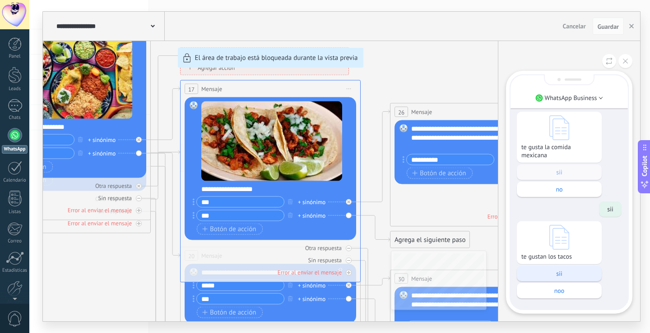
click at [571, 270] on div "sii" at bounding box center [559, 273] width 85 height 15
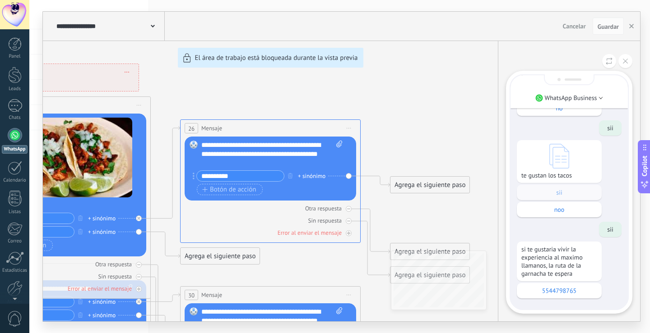
drag, startPoint x: 413, startPoint y: 125, endPoint x: 419, endPoint y: 120, distance: 8.3
click at [467, 99] on div "**********" at bounding box center [341, 167] width 597 height 310
drag, startPoint x: 399, startPoint y: 126, endPoint x: 414, endPoint y: 99, distance: 31.3
click at [433, 92] on div "**********" at bounding box center [341, 167] width 597 height 310
drag, startPoint x: 389, startPoint y: 116, endPoint x: 413, endPoint y: 105, distance: 26.3
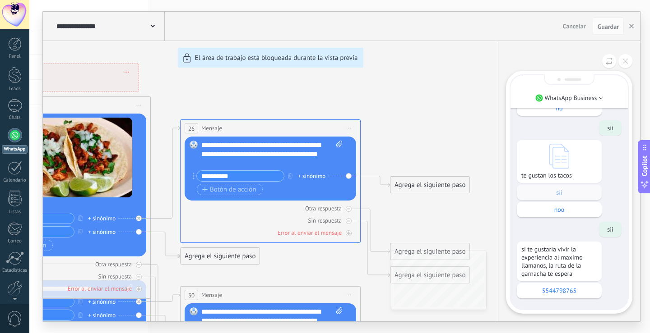
click at [413, 105] on div "**********" at bounding box center [341, 167] width 597 height 310
click at [625, 57] on button at bounding box center [625, 61] width 14 height 14
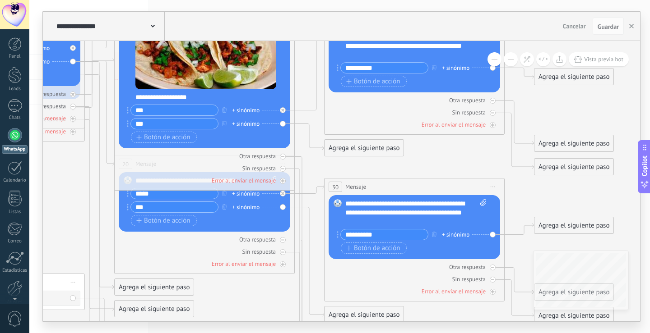
drag, startPoint x: 505, startPoint y: 120, endPoint x: 629, endPoint y: 17, distance: 160.2
click at [648, 9] on div "**********" at bounding box center [339, 166] width 620 height 333
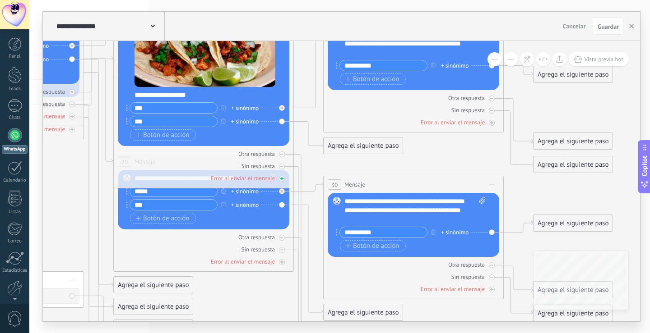
click at [273, 175] on div "Error al enviar el mensaje" at bounding box center [243, 179] width 64 height 8
drag, startPoint x: 273, startPoint y: 176, endPoint x: 290, endPoint y: 180, distance: 16.9
click at [290, 180] on div "17 Mensaje ******* (a): Todos los contactos - canales seleccionados Todos los c…" at bounding box center [203, 87] width 180 height 203
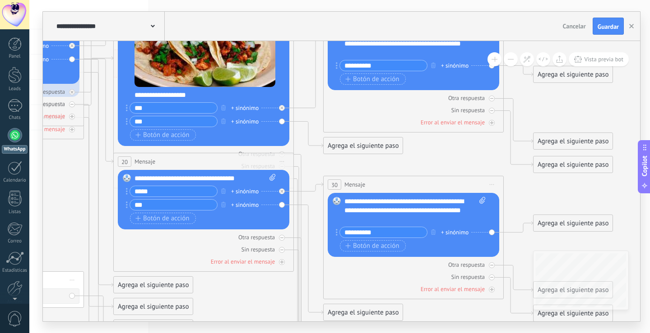
drag, startPoint x: 263, startPoint y: 200, endPoint x: 263, endPoint y: 194, distance: 5.4
click at [261, 202] on div "*** + sinónimo" at bounding box center [198, 204] width 145 height 11
click at [283, 162] on span "Iniciar vista previa aquí Cambiar nombre Duplicar [GEOGRAPHIC_DATA]" at bounding box center [282, 161] width 14 height 13
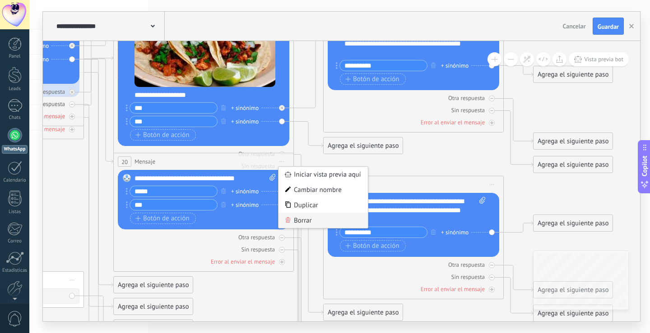
click at [289, 217] on div "Borrar" at bounding box center [322, 220] width 89 height 15
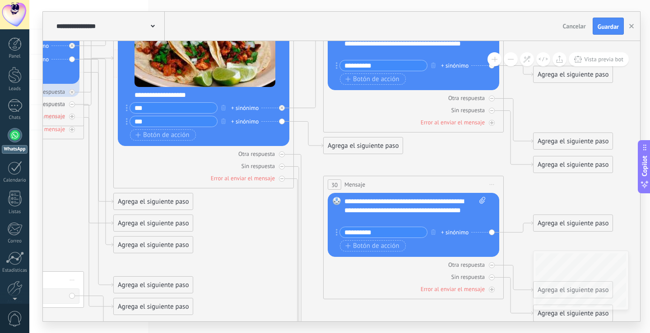
click at [489, 183] on span "Iniciar vista previa aquí Cambiar nombre Duplicar [GEOGRAPHIC_DATA]" at bounding box center [492, 184] width 14 height 13
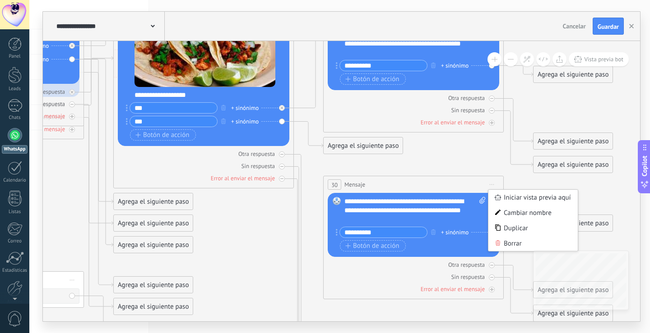
drag, startPoint x: 513, startPoint y: 238, endPoint x: 509, endPoint y: 227, distance: 12.0
click at [514, 238] on div "Borrar" at bounding box center [532, 243] width 89 height 15
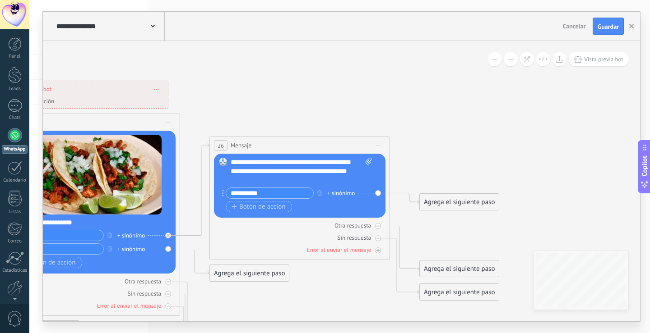
drag, startPoint x: 482, startPoint y: 156, endPoint x: 366, endPoint y: 272, distance: 164.0
click at [379, 141] on span "Iniciar vista previa aquí Cambiar nombre Duplicar [GEOGRAPHIC_DATA]" at bounding box center [377, 145] width 14 height 13
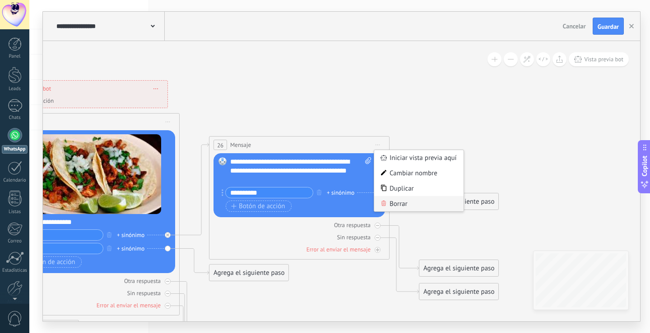
click at [399, 206] on div "Borrar" at bounding box center [418, 203] width 89 height 15
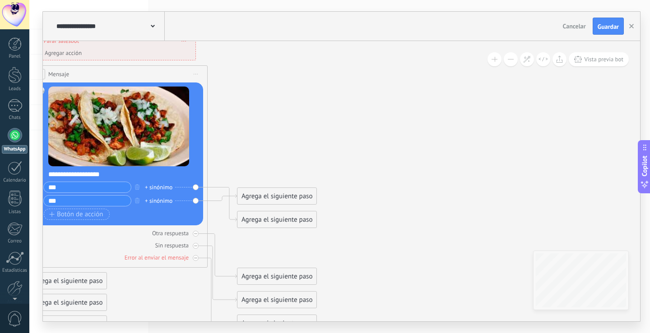
drag, startPoint x: 297, startPoint y: 107, endPoint x: 325, endPoint y: 58, distance: 56.6
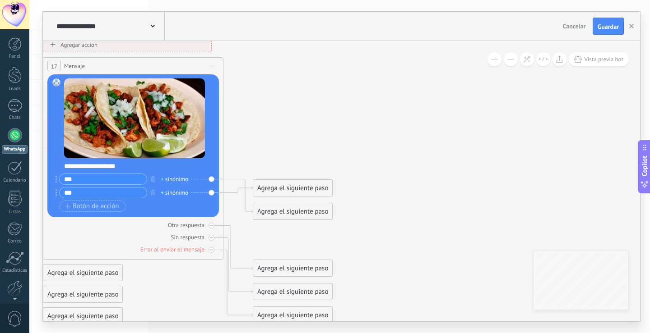
click at [274, 187] on div "Agrega el siguiente paso" at bounding box center [292, 188] width 79 height 15
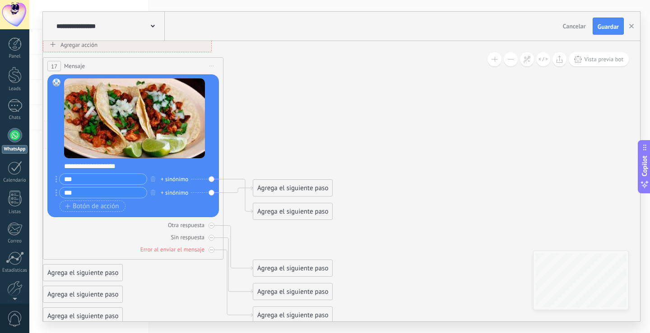
click at [263, 214] on div "Agrega el siguiente paso" at bounding box center [292, 211] width 79 height 15
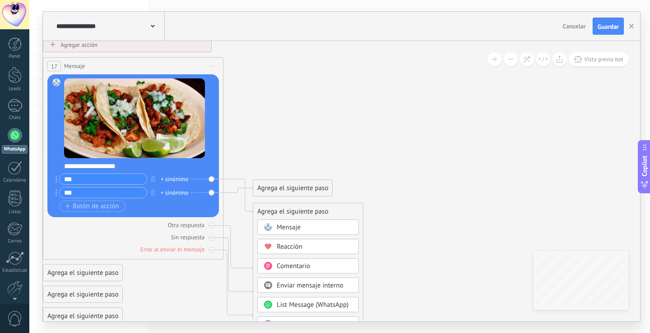
click at [277, 226] on span "Mensaje" at bounding box center [289, 227] width 24 height 9
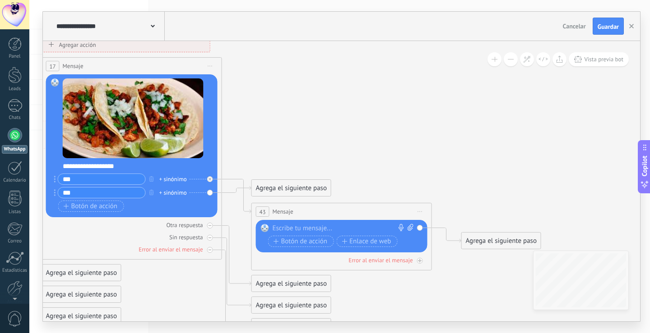
click at [282, 222] on div "Reemplazar Quitar Convertir a mensaje de voz Arrastre la imagen aquí para adjun…" at bounding box center [341, 236] width 171 height 32
click at [284, 227] on div at bounding box center [340, 228] width 134 height 9
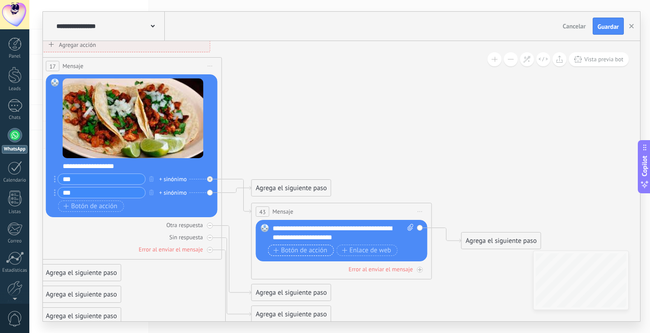
click at [317, 253] on span "Botón de acción" at bounding box center [300, 250] width 54 height 7
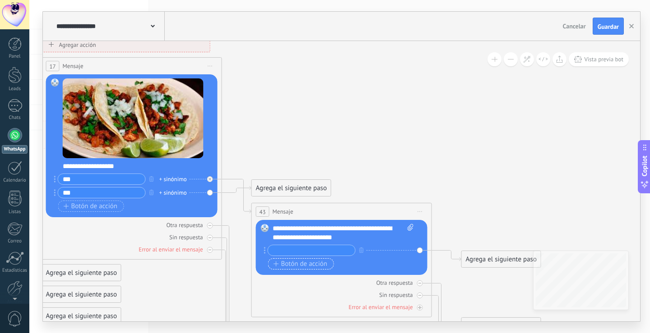
type input "*"
type input "*****"
drag, startPoint x: 322, startPoint y: 261, endPoint x: 321, endPoint y: 267, distance: 6.5
click at [321, 267] on span "Botón de acción" at bounding box center [300, 264] width 54 height 7
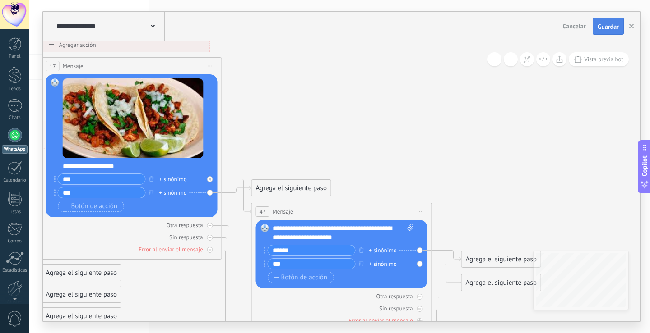
type input "***"
click at [613, 25] on span "Guardar" at bounding box center [607, 26] width 21 height 6
click at [407, 227] on span at bounding box center [409, 233] width 9 height 18
click input "Subir" at bounding box center [0, 0] width 0 height 0
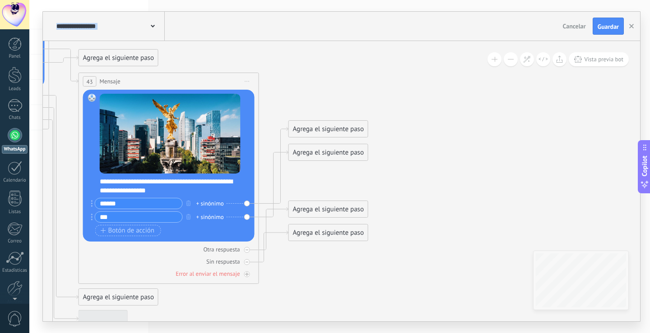
drag, startPoint x: 404, startPoint y: 170, endPoint x: 231, endPoint y: 40, distance: 216.8
click at [231, 40] on div "**********" at bounding box center [341, 167] width 597 height 310
click at [312, 125] on div "Agrega el siguiente paso" at bounding box center [327, 129] width 79 height 15
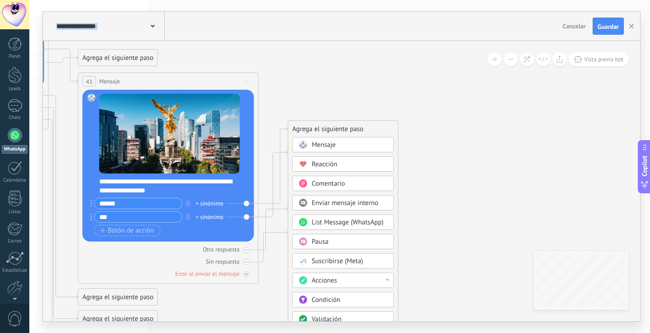
click at [317, 143] on span "Mensaje" at bounding box center [324, 145] width 24 height 9
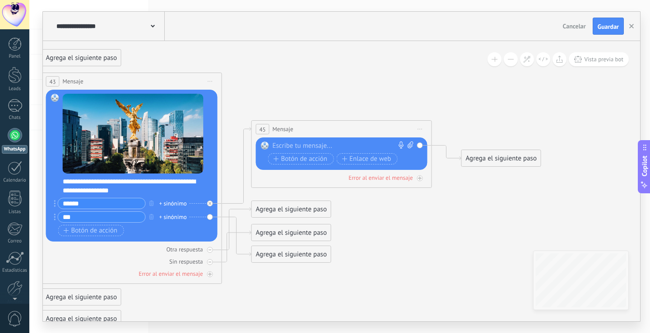
click at [319, 141] on div "Reemplazar Quitar Convertir a mensaje de voz Arrastre la imagen aquí para adjun…" at bounding box center [341, 154] width 171 height 32
click at [317, 160] on span "Botón de acción" at bounding box center [300, 159] width 54 height 7
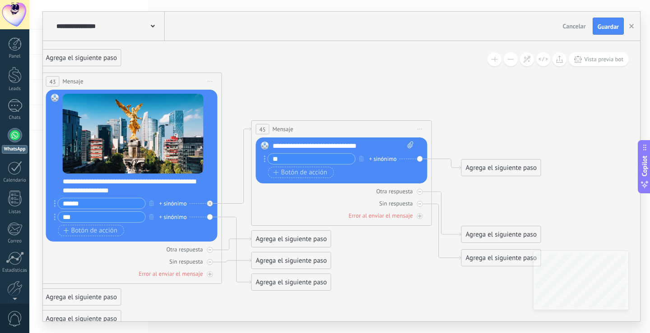
type input "*"
type input "**********"
click at [316, 167] on button "Botón de acción" at bounding box center [301, 172] width 66 height 11
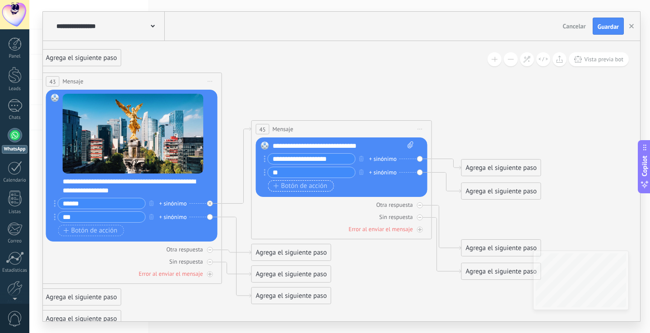
type input "*"
type input "**********"
click at [463, 166] on div "Agrega el siguiente paso" at bounding box center [501, 168] width 79 height 15
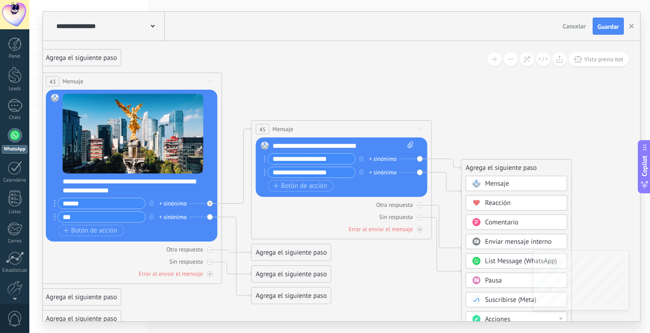
click at [516, 183] on div "Mensaje" at bounding box center [523, 184] width 76 height 9
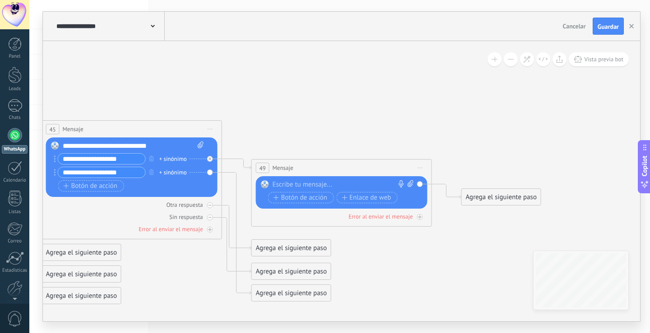
click at [371, 179] on div "Reemplazar Quitar Convertir a mensaje de voz Arrastre la imagen aquí para adjun…" at bounding box center [341, 192] width 171 height 32
click at [363, 188] on div at bounding box center [340, 184] width 134 height 9
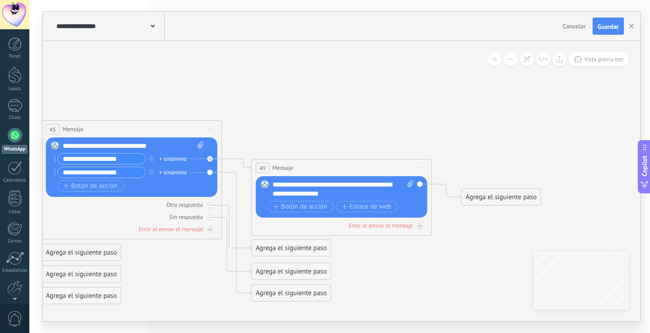
click at [310, 198] on div "**********" at bounding box center [343, 189] width 141 height 18
click at [310, 206] on span "Botón de acción" at bounding box center [300, 206] width 54 height 7
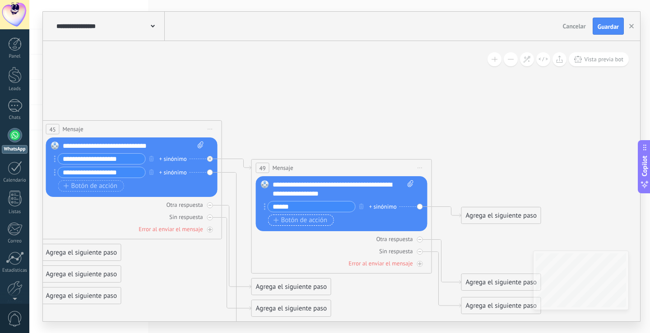
type input "*****"
click at [316, 219] on span "Botón de acción" at bounding box center [300, 220] width 54 height 7
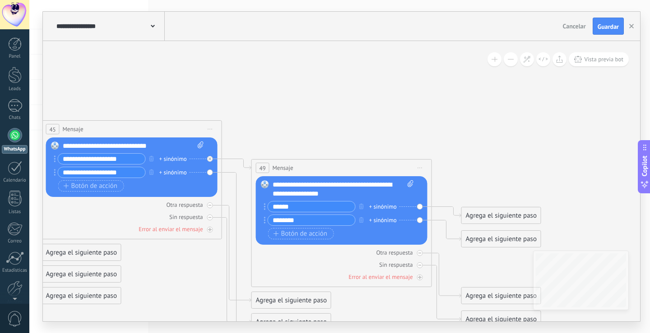
type input "********"
click at [479, 213] on div "Agrega el siguiente paso" at bounding box center [501, 215] width 79 height 15
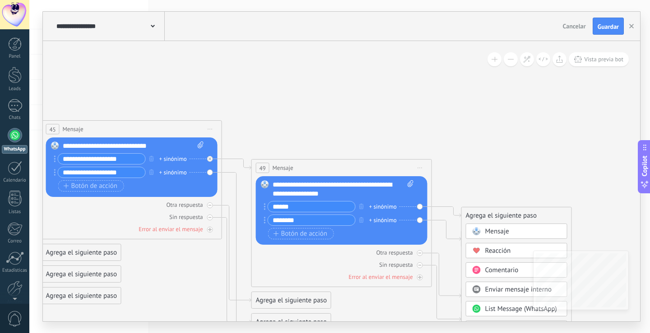
click at [490, 232] on span "Mensaje" at bounding box center [497, 231] width 24 height 9
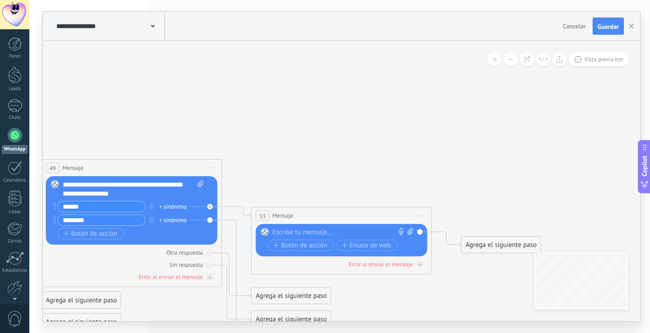
click at [353, 230] on div at bounding box center [340, 232] width 134 height 9
click at [613, 61] on span "Vista previa bot" at bounding box center [603, 59] width 39 height 8
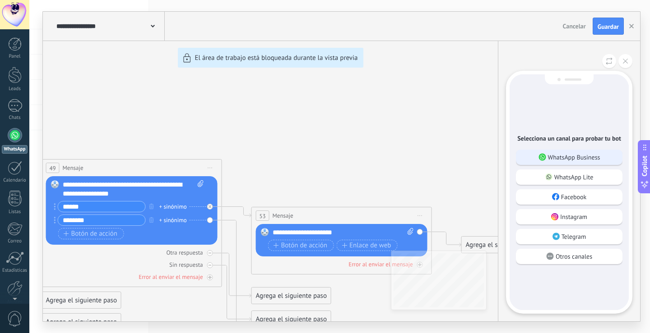
click at [605, 158] on div "WhatsApp Business" at bounding box center [569, 157] width 106 height 15
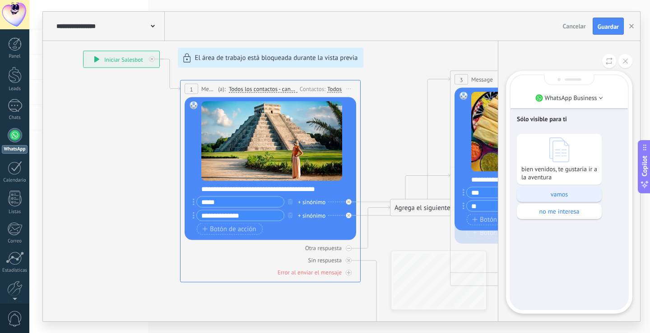
click at [570, 191] on p "vamos" at bounding box center [559, 194] width 76 height 8
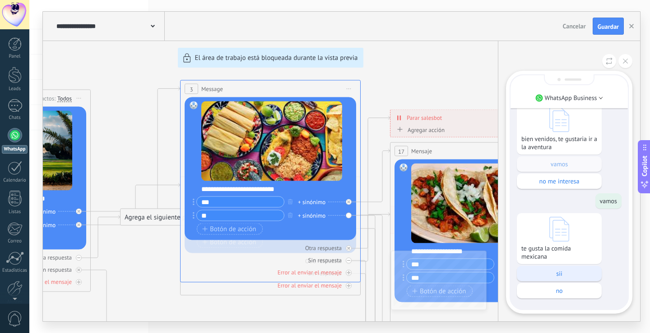
click at [577, 272] on p "sii" at bounding box center [559, 274] width 76 height 8
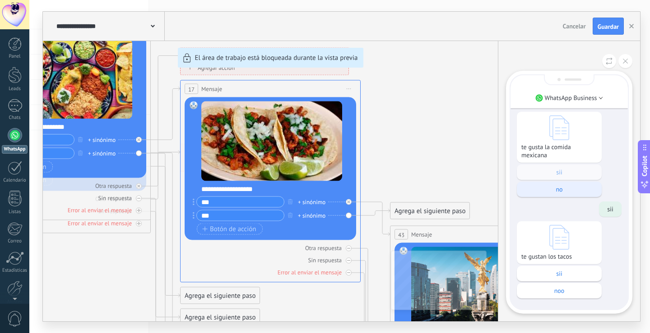
click at [576, 273] on p "sii" at bounding box center [559, 274] width 76 height 8
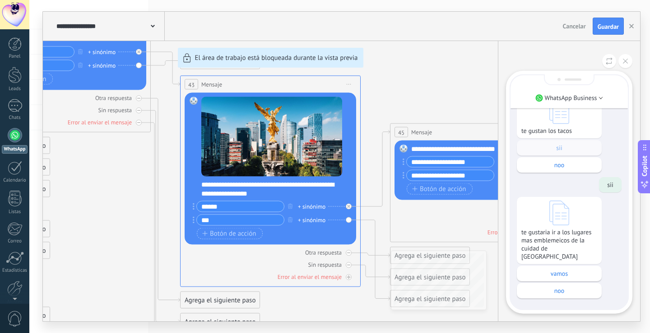
click at [576, 273] on p "vamos" at bounding box center [559, 274] width 76 height 8
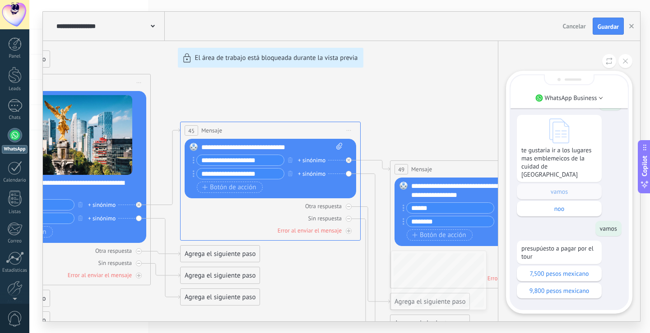
click at [576, 273] on p "7,500 pesos mexicano" at bounding box center [559, 274] width 76 height 8
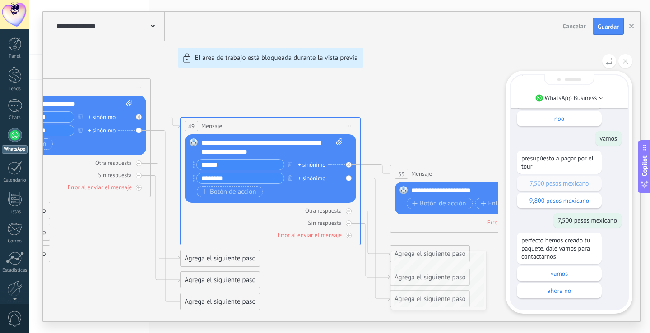
click at [576, 273] on p "vamos" at bounding box center [559, 274] width 76 height 8
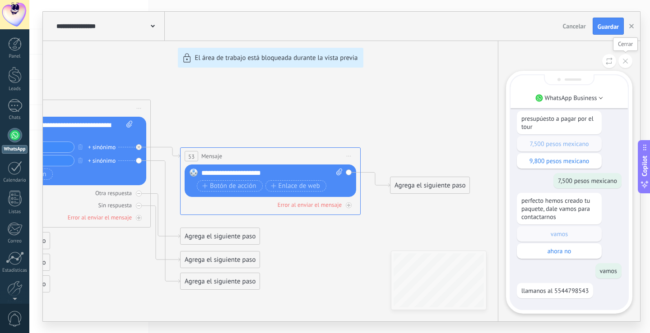
click at [625, 58] on button at bounding box center [625, 61] width 14 height 14
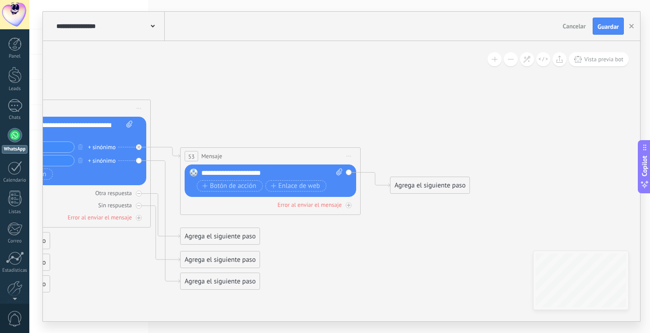
drag, startPoint x: 467, startPoint y: 126, endPoint x: 300, endPoint y: 114, distance: 167.9
click at [536, 176] on div "**********" at bounding box center [341, 167] width 597 height 310
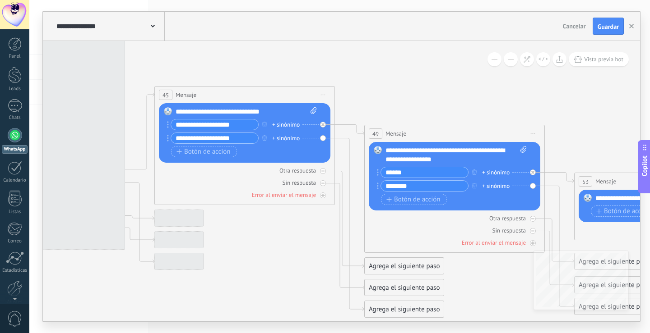
drag, startPoint x: 243, startPoint y: 84, endPoint x: 395, endPoint y: 105, distance: 153.5
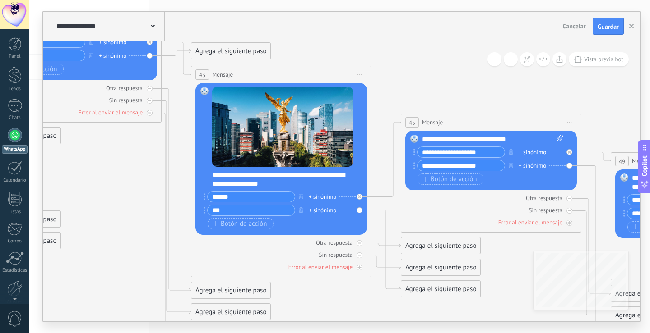
drag, startPoint x: 401, startPoint y: 57, endPoint x: 598, endPoint y: 117, distance: 206.4
click at [648, 126] on div "**********" at bounding box center [339, 166] width 620 height 333
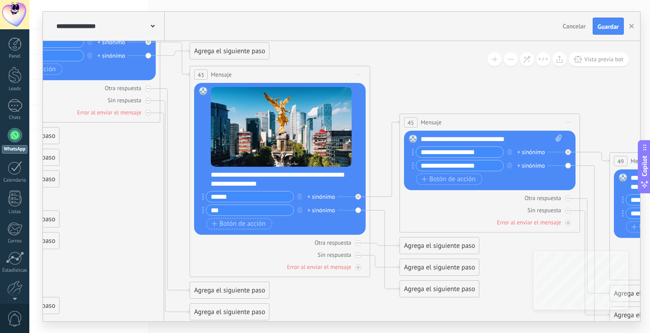
drag, startPoint x: 369, startPoint y: 104, endPoint x: 467, endPoint y: 97, distance: 99.1
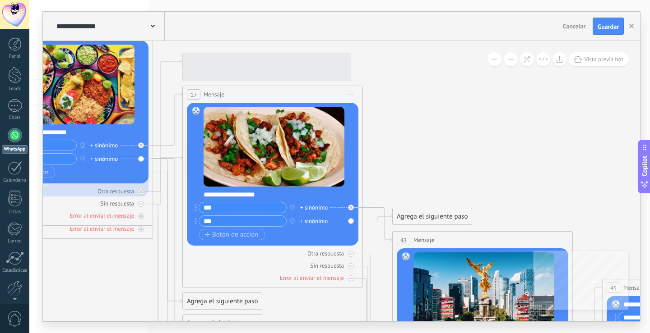
drag, startPoint x: 446, startPoint y: 81, endPoint x: 643, endPoint y: 193, distance: 226.5
click at [649, 236] on div "**********" at bounding box center [339, 166] width 620 height 333
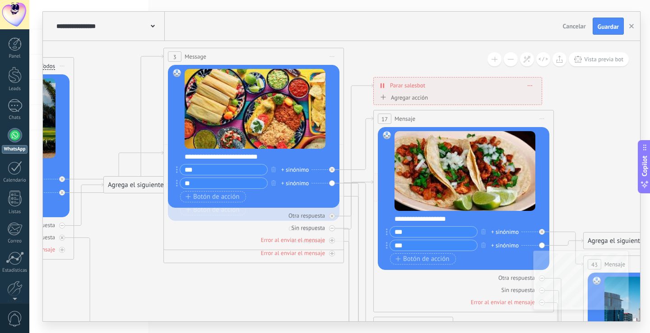
drag, startPoint x: 407, startPoint y: 158, endPoint x: 596, endPoint y: 203, distance: 195.2
click at [600, 193] on icon at bounding box center [634, 281] width 2126 height 959
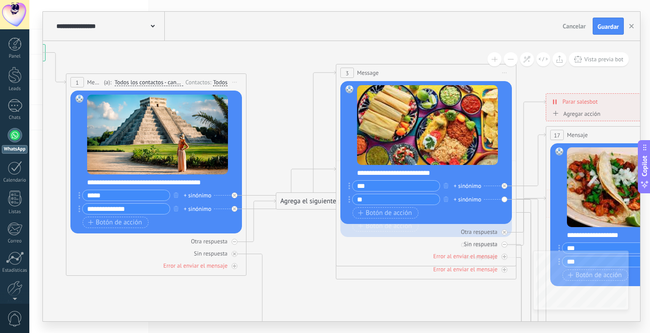
drag, startPoint x: 110, startPoint y: 107, endPoint x: 292, endPoint y: 115, distance: 182.0
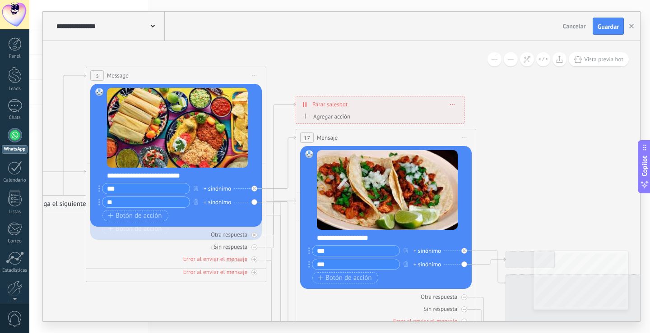
drag, startPoint x: 301, startPoint y: 110, endPoint x: 46, endPoint y: 119, distance: 255.1
click at [43, 117] on icon at bounding box center [556, 300] width 2126 height 959
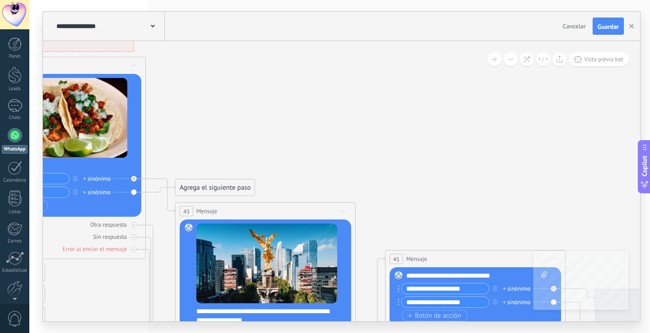
drag, startPoint x: 563, startPoint y: 94, endPoint x: 233, endPoint y: 29, distance: 336.2
click at [233, 22] on div "**********" at bounding box center [341, 167] width 597 height 310
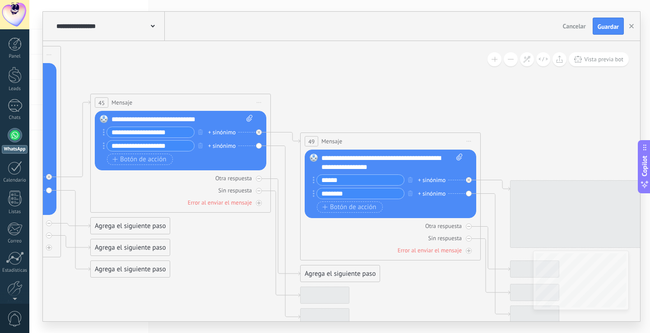
drag, startPoint x: 419, startPoint y: 162, endPoint x: 129, endPoint y: 32, distance: 317.5
click at [129, 32] on div "**********" at bounding box center [341, 167] width 597 height 310
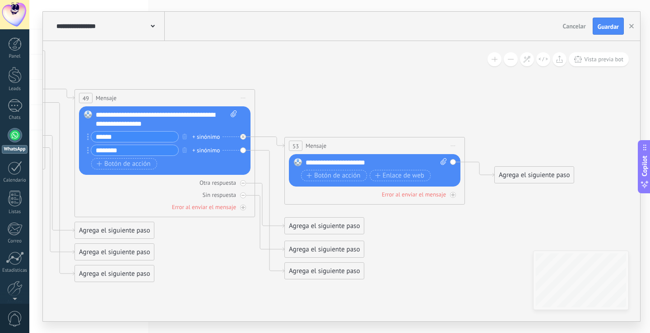
drag, startPoint x: 496, startPoint y: 126, endPoint x: 259, endPoint y: 83, distance: 241.2
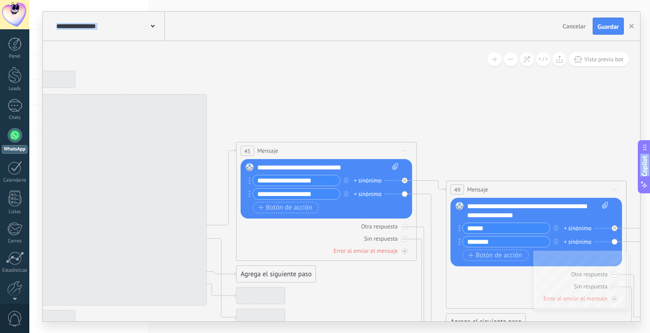
drag, startPoint x: 269, startPoint y: 97, endPoint x: 485, endPoint y: 140, distance: 219.4
click at [649, 187] on body ".abecls-1,.abecls-2{fill-rule:evenodd}.abecls-2{fill:#fff} .abhcls-1{fill:none}…" at bounding box center [325, 166] width 650 height 333
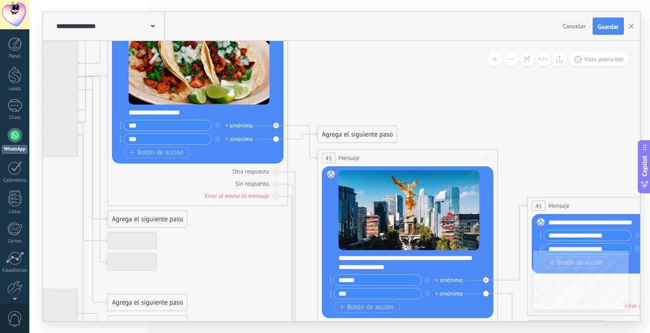
drag, startPoint x: 289, startPoint y: 107, endPoint x: 580, endPoint y: 164, distance: 296.4
click at [580, 164] on icon at bounding box center [368, 175] width 2126 height 959
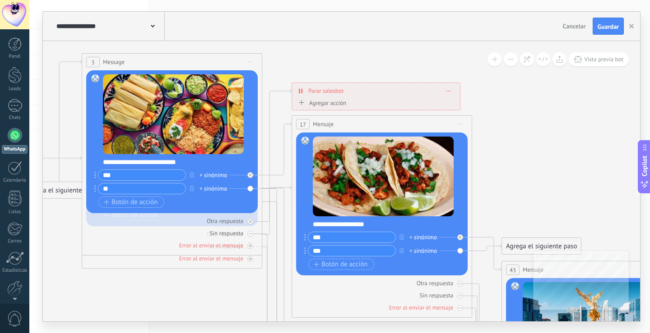
drag, startPoint x: 444, startPoint y: 115, endPoint x: 629, endPoint y: 222, distance: 214.1
click at [629, 226] on icon at bounding box center [552, 287] width 2126 height 959
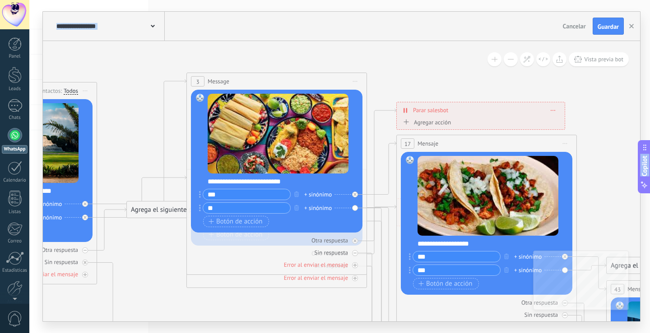
drag, startPoint x: 544, startPoint y: 157, endPoint x: 649, endPoint y: 177, distance: 107.0
click at [649, 177] on body ".abecls-1,.abecls-2{fill-rule:evenodd}.abecls-2{fill:#fff} .abhcls-1{fill:none}…" at bounding box center [325, 166] width 650 height 333
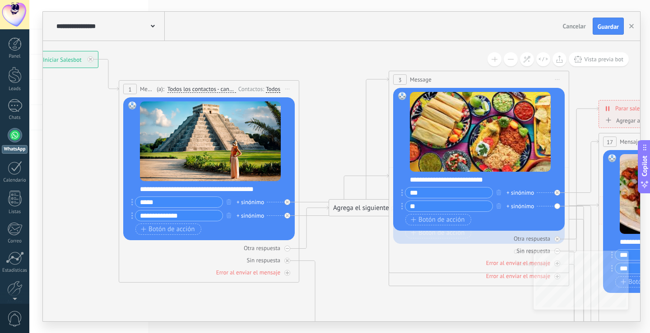
drag, startPoint x: 143, startPoint y: 106, endPoint x: 343, endPoint y: 104, distance: 200.8
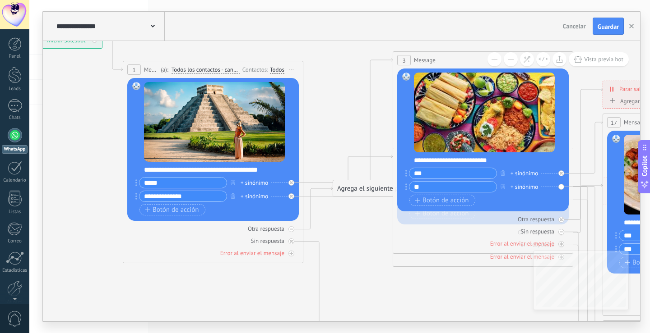
drag, startPoint x: 346, startPoint y: 103, endPoint x: 338, endPoint y: 81, distance: 23.3
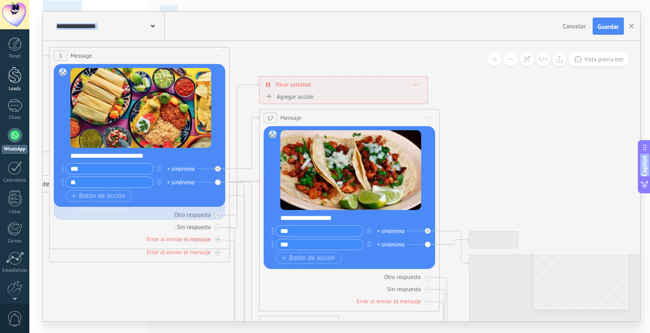
drag, startPoint x: 333, startPoint y: 88, endPoint x: 0, endPoint y: 76, distance: 332.8
click at [0, 76] on body ".abecls-1,.abecls-2{fill-rule:evenodd}.abecls-2{fill:#fff} .abhcls-1{fill:none}…" at bounding box center [325, 166] width 650 height 333
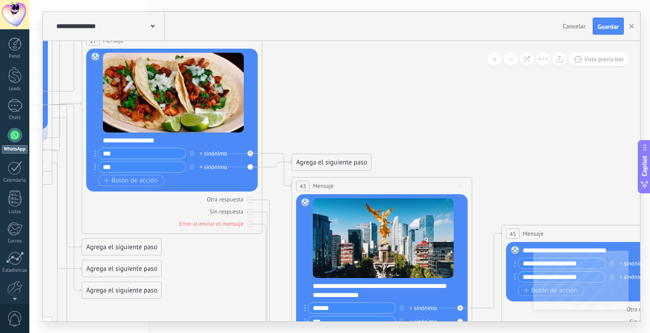
drag, startPoint x: 449, startPoint y: 125, endPoint x: 344, endPoint y: 103, distance: 107.7
click at [344, 103] on icon at bounding box center [342, 203] width 2126 height 959
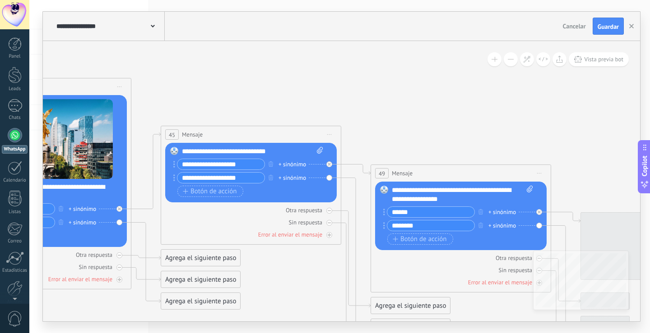
drag, startPoint x: 443, startPoint y: 140, endPoint x: 101, endPoint y: 40, distance: 356.2
click at [101, 40] on div "**********" at bounding box center [341, 167] width 597 height 310
